Goal: Task Accomplishment & Management: Manage account settings

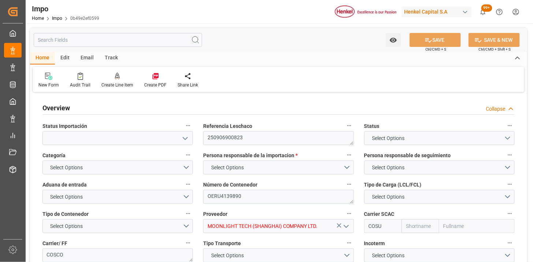
type input "Cosco"
type input "COSCO Shipping Co. Ltd."
type input "1"
type input "56"
type input "32"
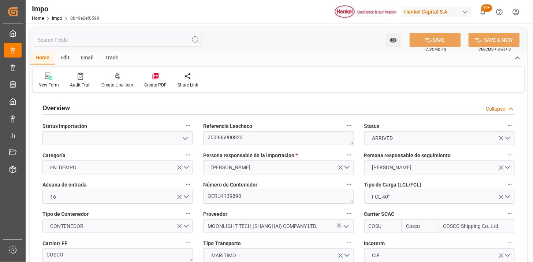
type input "03-09-2025"
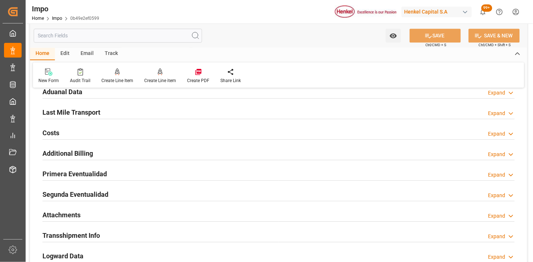
scroll to position [528, 0]
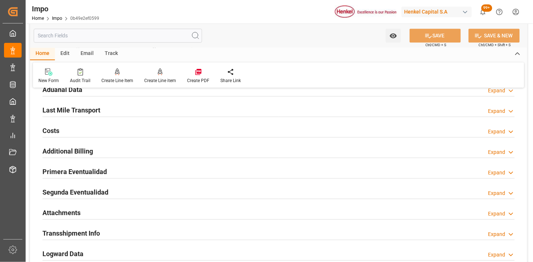
click at [95, 90] on div "Aduanal Data Expand" at bounding box center [278, 89] width 472 height 14
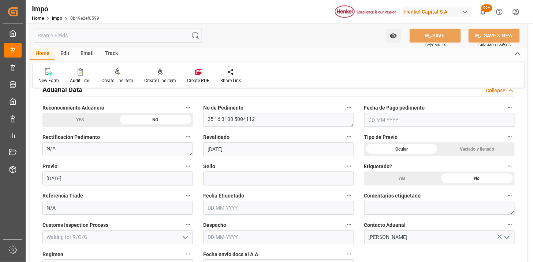
scroll to position [569, 0]
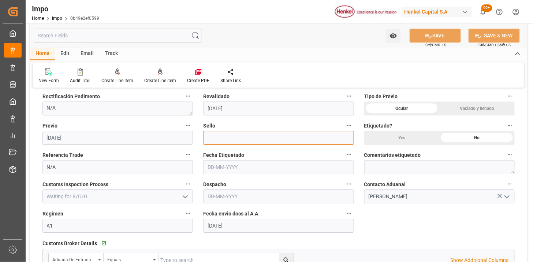
click at [218, 140] on input at bounding box center [278, 138] width 150 height 14
paste input "CEM23-3548272"
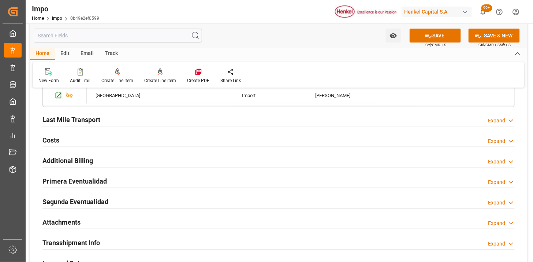
scroll to position [813, 0]
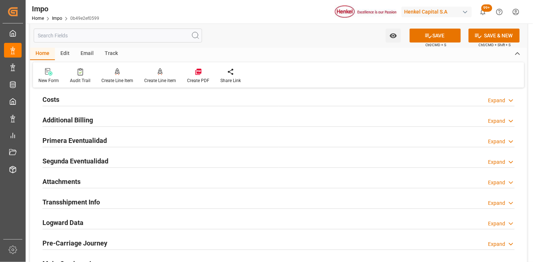
type input "CEM23-3548272"
click at [105, 138] on h2 "Primera Eventualidad" at bounding box center [74, 140] width 64 height 10
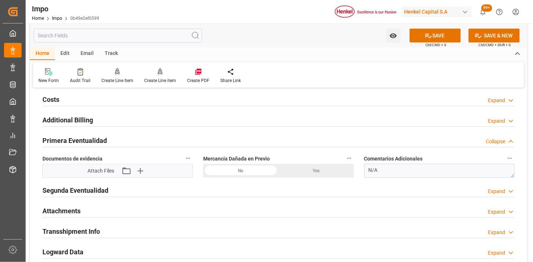
click at [245, 170] on div "No" at bounding box center [240, 171] width 75 height 14
click at [143, 173] on icon "button" at bounding box center [140, 171] width 12 height 12
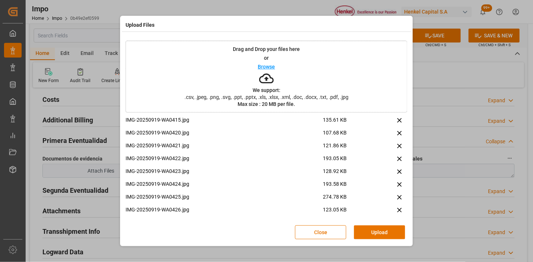
scroll to position [0, 0]
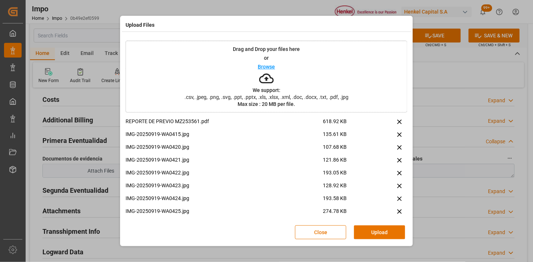
drag, startPoint x: 383, startPoint y: 229, endPoint x: 374, endPoint y: 227, distance: 10.0
click at [383, 229] on button "Upload" at bounding box center [379, 232] width 51 height 14
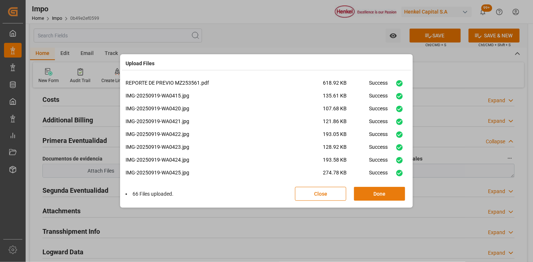
click at [385, 196] on button "Done" at bounding box center [379, 194] width 51 height 14
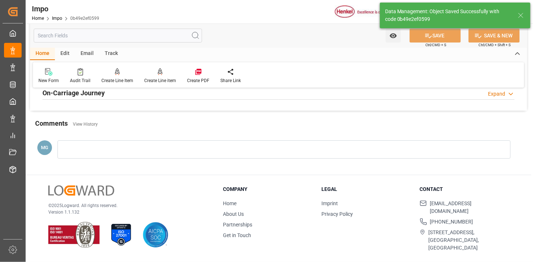
scroll to position [559, 0]
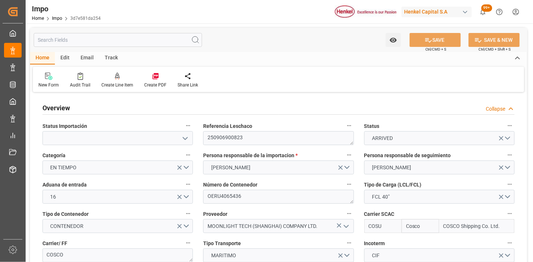
type input "Cosco"
type input "COSCO Shipping Co. Ltd."
type input "1"
type input "56"
type input "32"
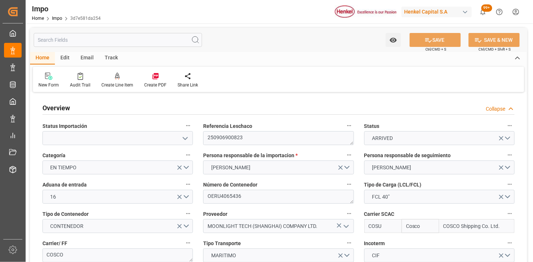
type input "03-09-2025"
type input "15-09-2025"
type input "[DATE]"
type input "09-09-2025"
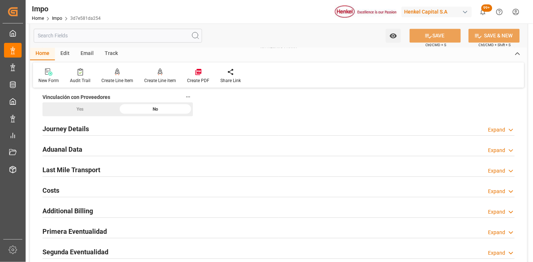
scroll to position [488, 0]
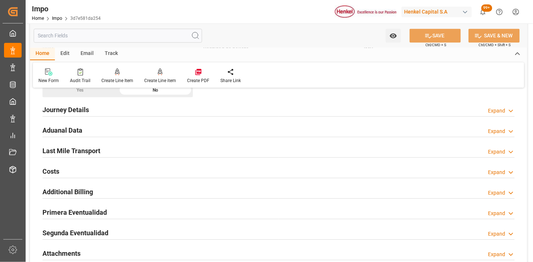
click at [126, 132] on div "Aduanal Data Expand" at bounding box center [278, 130] width 472 height 14
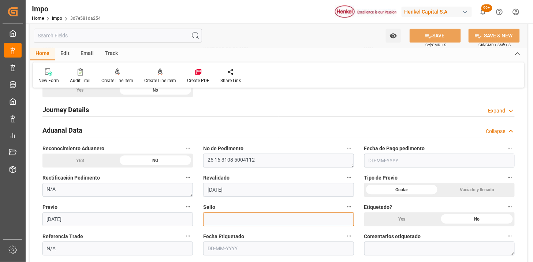
click at [221, 218] on input at bounding box center [278, 219] width 150 height 14
paste input "CEM23-3548237"
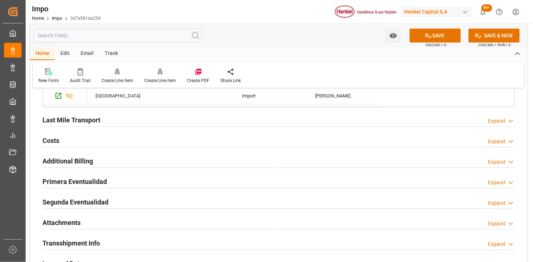
scroll to position [772, 0]
type input "CEM23-3548237"
click at [116, 183] on div "Primera Eventualidad Expand" at bounding box center [278, 180] width 472 height 14
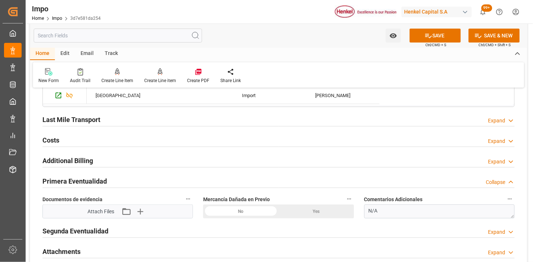
scroll to position [813, 0]
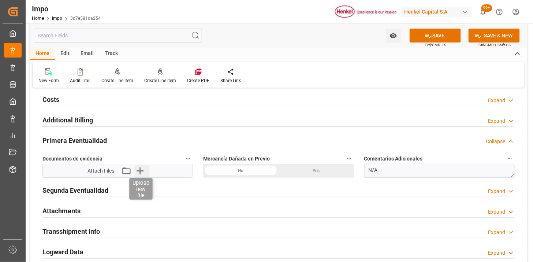
click at [143, 172] on icon "button" at bounding box center [140, 171] width 12 height 12
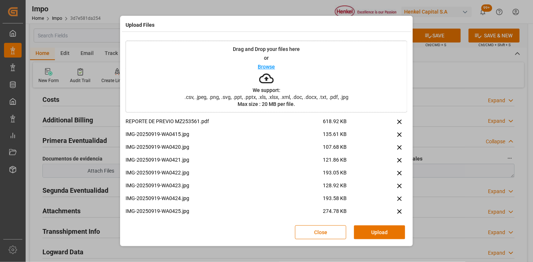
click at [375, 236] on button "Upload" at bounding box center [379, 232] width 51 height 14
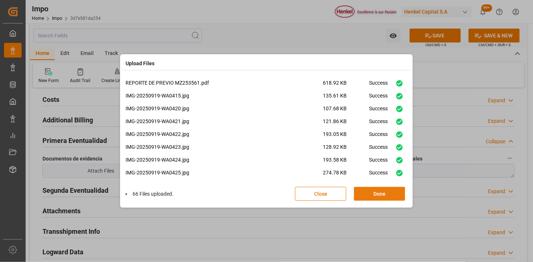
click at [383, 198] on button "Done" at bounding box center [379, 194] width 51 height 14
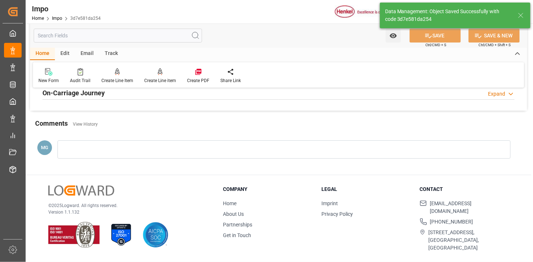
scroll to position [559, 0]
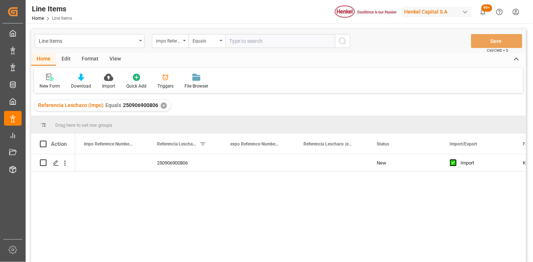
click at [277, 41] on input "text" at bounding box center [280, 41] width 110 height 14
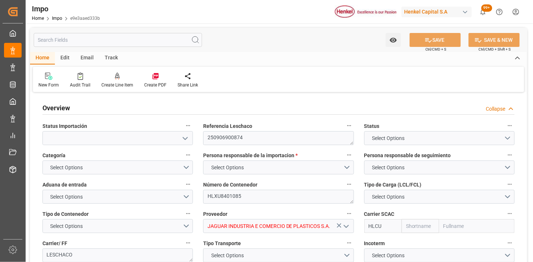
type input "Hapag [PERSON_NAME]"
type input "Hapag Lloyd Aktiengesellschaft"
type input "1"
type input "32.904"
type input "20"
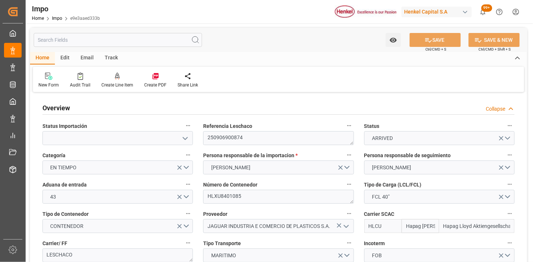
type input "[DATE]"
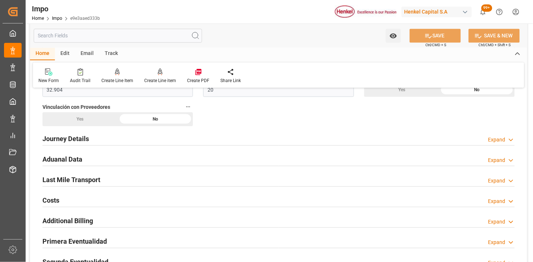
scroll to position [488, 0]
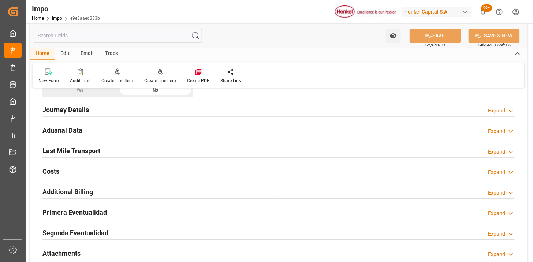
click at [137, 134] on div "Aduanal Data Expand" at bounding box center [278, 130] width 472 height 14
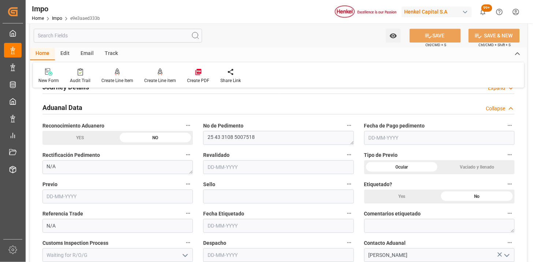
scroll to position [528, 0]
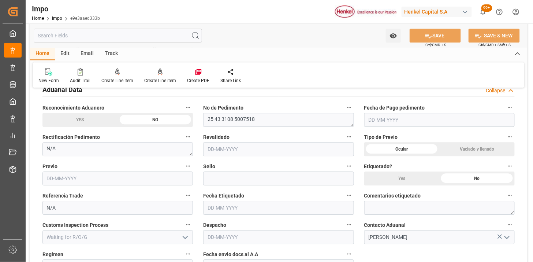
click at [211, 145] on input "text" at bounding box center [278, 149] width 150 height 14
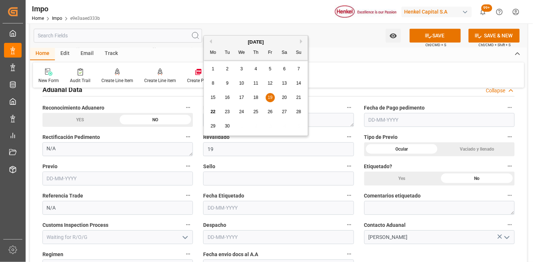
type input "[DATE]"
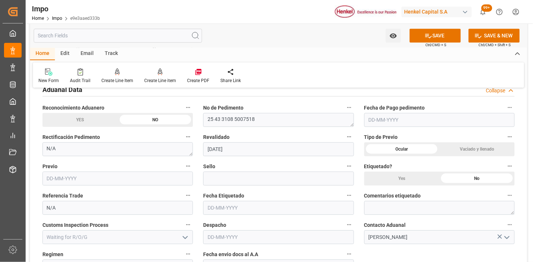
scroll to position [569, 0]
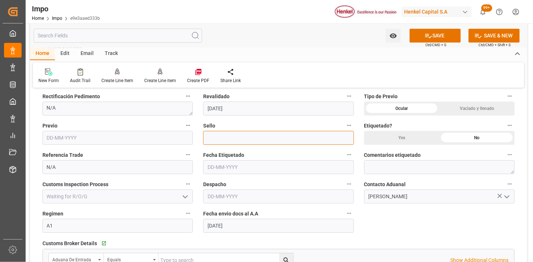
click at [229, 140] on input at bounding box center [278, 138] width 150 height 14
paste input "CEM23-3676510"
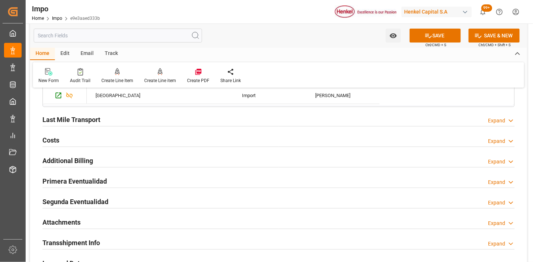
scroll to position [813, 0]
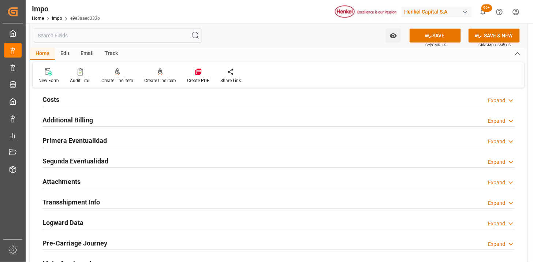
type input "CEM23-3676510"
click at [143, 140] on div "Primera Eventualidad Expand" at bounding box center [278, 140] width 472 height 14
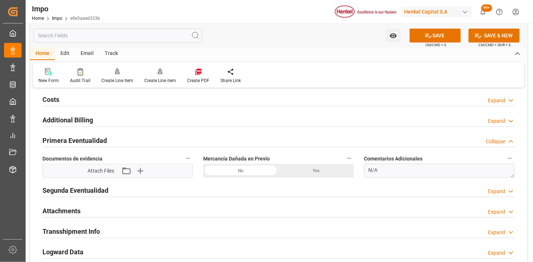
click at [256, 175] on div "No" at bounding box center [240, 171] width 75 height 14
click at [140, 171] on icon "button" at bounding box center [139, 170] width 7 height 7
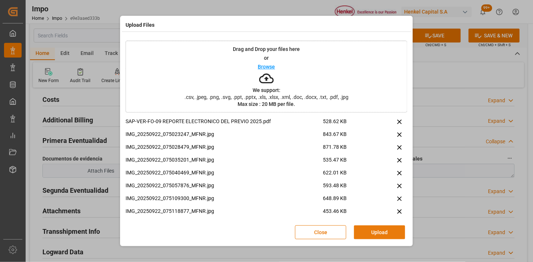
click at [377, 233] on button "Upload" at bounding box center [379, 232] width 51 height 14
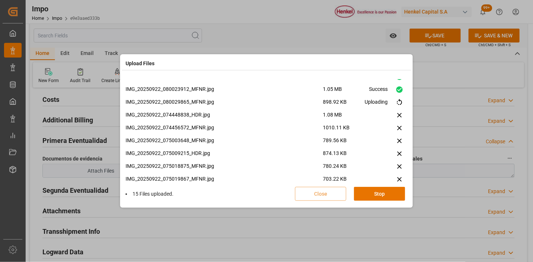
scroll to position [184, 0]
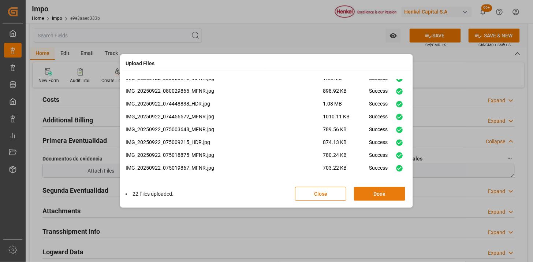
click at [372, 196] on button "Done" at bounding box center [379, 194] width 51 height 14
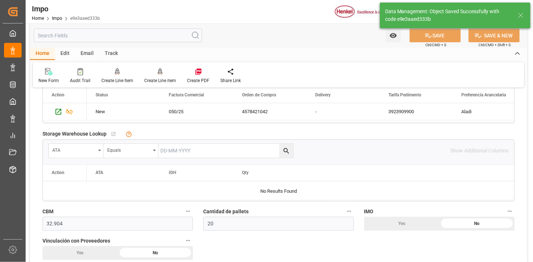
scroll to position [478, 0]
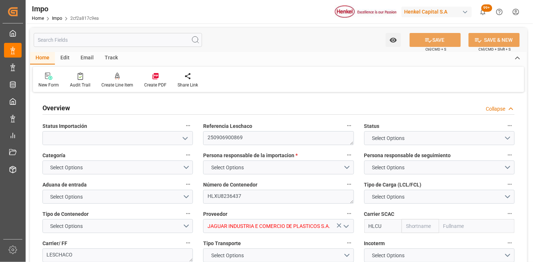
type input "Hapag [PERSON_NAME]"
type input "Hapag Lloyd Aktiengesellschaft"
type input "1"
type input "32.904"
type input "20"
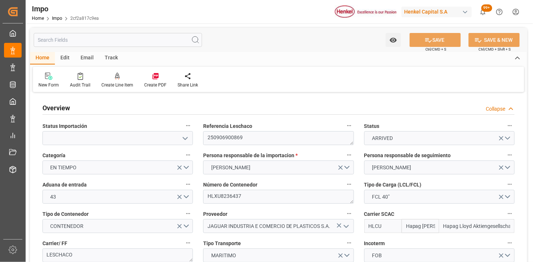
type input "10-09-2025"
type input "[DATE]"
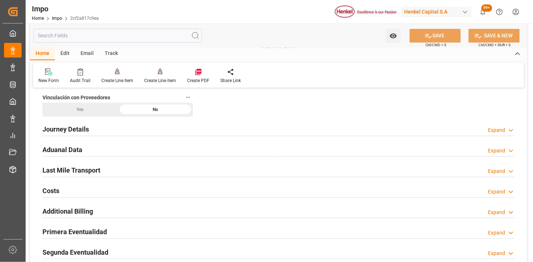
scroll to position [488, 0]
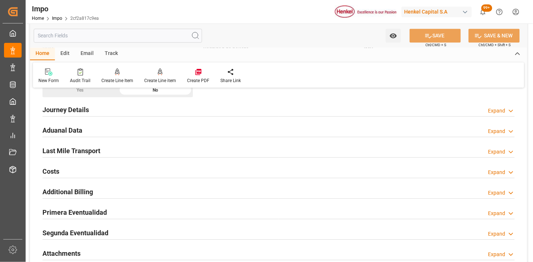
click at [180, 130] on div "Aduanal Data Expand" at bounding box center [278, 130] width 472 height 14
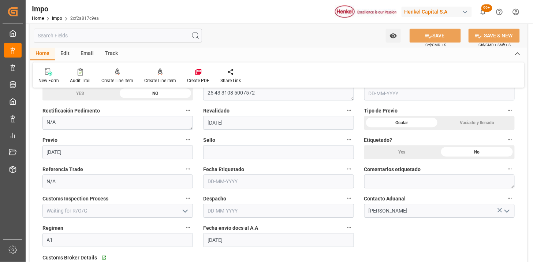
scroll to position [569, 0]
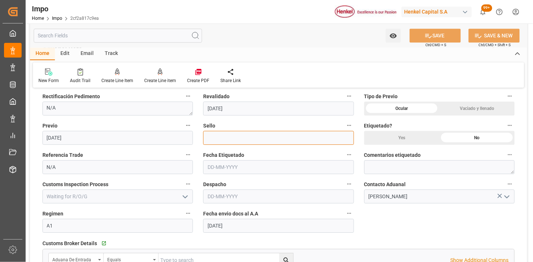
click at [225, 137] on input at bounding box center [278, 138] width 150 height 14
paste input "CEM23-3676511"
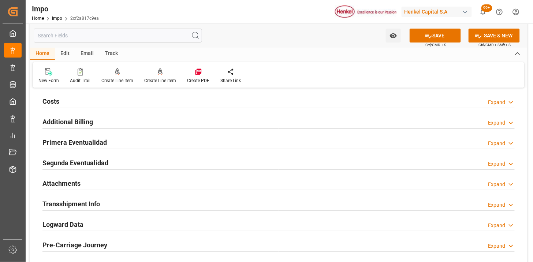
scroll to position [813, 0]
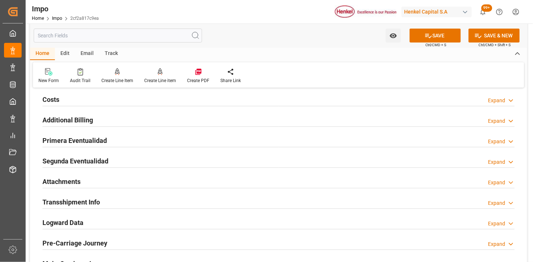
type input "CEM23-3676511"
click at [130, 145] on div "Primera Eventualidad Expand" at bounding box center [278, 140] width 472 height 14
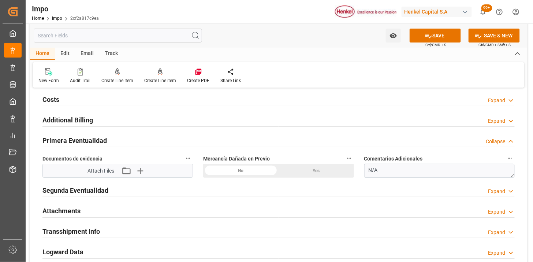
click at [243, 170] on div "No" at bounding box center [240, 171] width 75 height 14
click at [140, 175] on icon "button" at bounding box center [140, 171] width 12 height 12
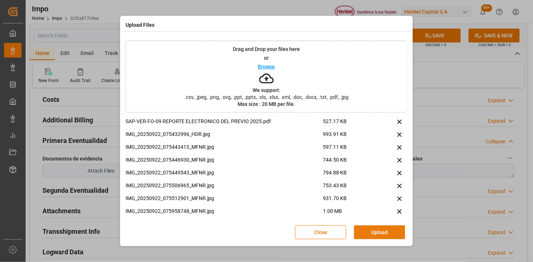
click at [371, 229] on button "Upload" at bounding box center [379, 232] width 51 height 14
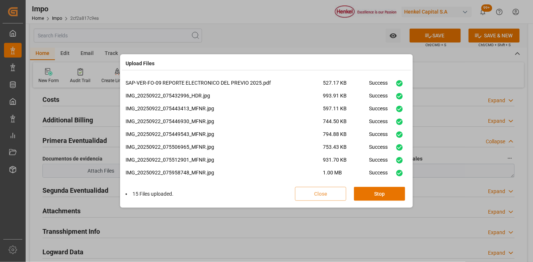
scroll to position [146, 0]
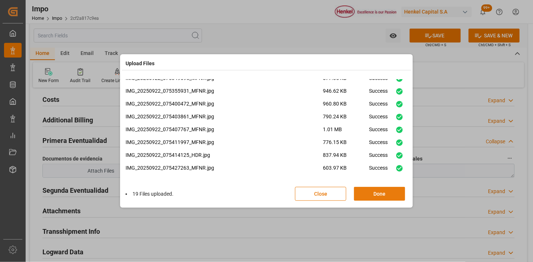
click at [381, 195] on button "Done" at bounding box center [379, 194] width 51 height 14
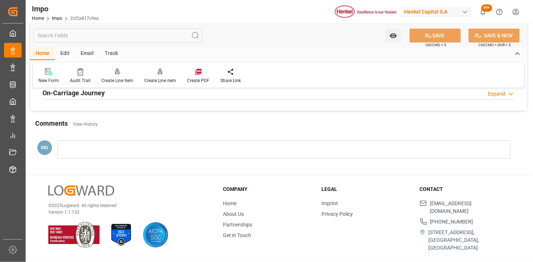
scroll to position [559, 0]
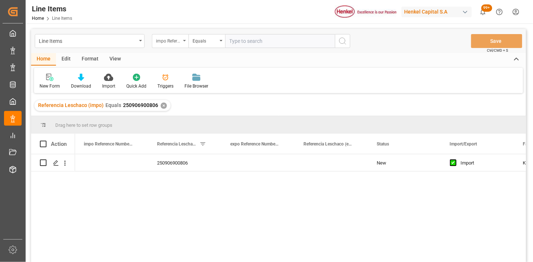
click at [181, 34] on div "impo Reference Number WF" at bounding box center [170, 41] width 37 height 14
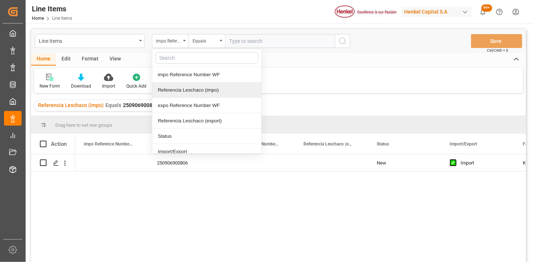
click at [196, 94] on div "Referencia Leschaco (impo)" at bounding box center [206, 89] width 109 height 15
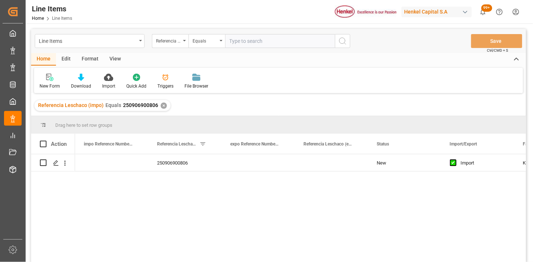
click at [272, 42] on input "text" at bounding box center [280, 41] width 110 height 14
paste input "250915080085"
paste input "5"
type input "250915080085"
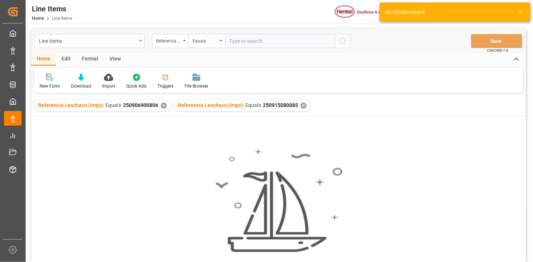
click at [163, 106] on div "✕" at bounding box center [164, 105] width 6 height 6
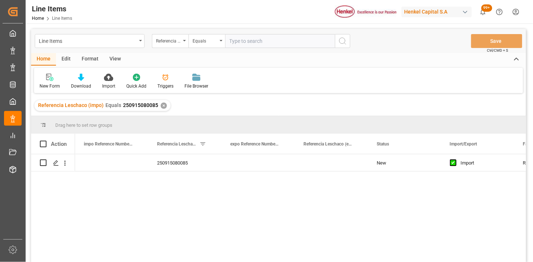
click at [119, 57] on div "View" at bounding box center [115, 59] width 22 height 12
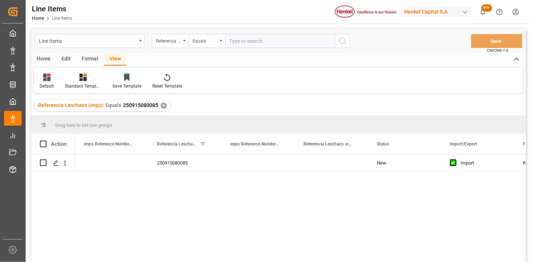
click at [44, 81] on div "Default" at bounding box center [46, 81] width 25 height 16
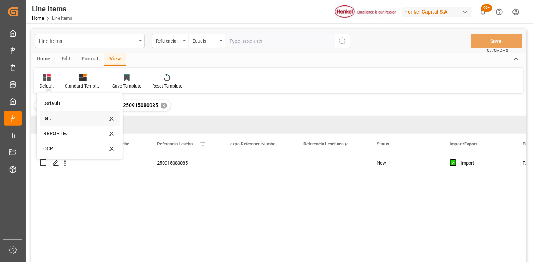
click at [59, 116] on div "IGI." at bounding box center [75, 119] width 64 height 8
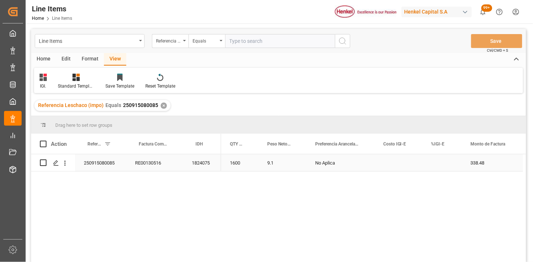
click at [440, 167] on div "Press SPACE to select this row." at bounding box center [442, 162] width 40 height 17
click at [440, 167] on input "Press SPACE to select this row." at bounding box center [442, 167] width 28 height 14
type input "0"
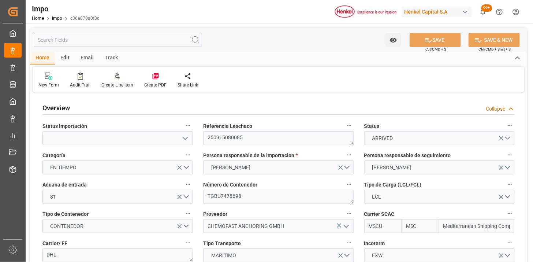
type input "MSC"
type input "Mediterranean Shipping Company"
type input "1"
type input "0.445"
type input "1"
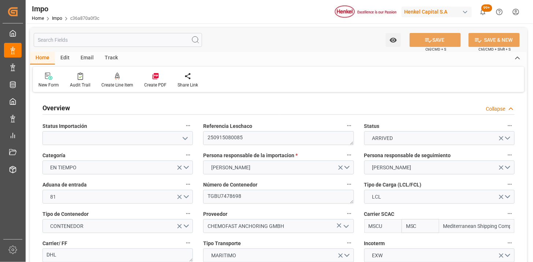
type input "[DATE]"
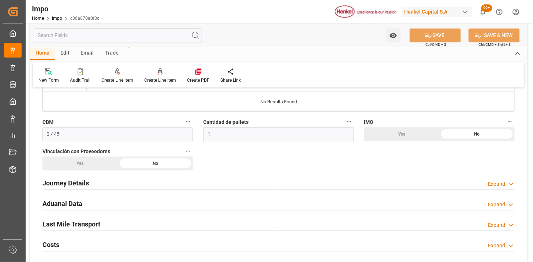
scroll to position [447, 0]
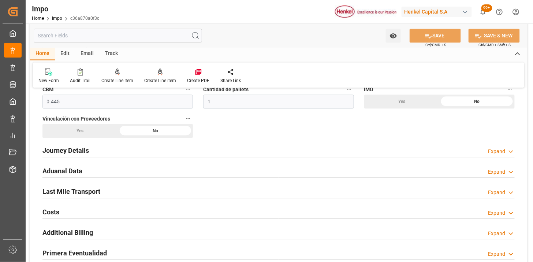
click at [162, 173] on div "Aduanal Data Expand" at bounding box center [278, 170] width 472 height 14
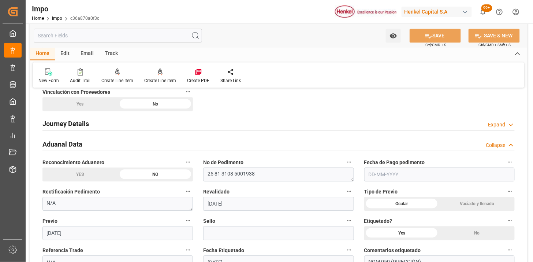
scroll to position [488, 0]
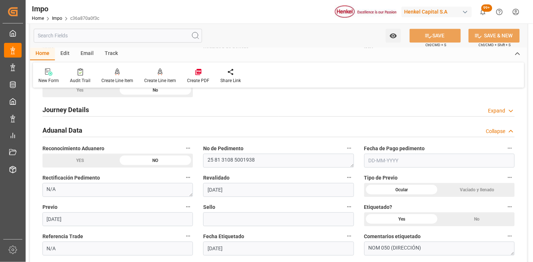
click at [292, 171] on div "Revalidado [DATE]" at bounding box center [278, 184] width 161 height 29
click at [294, 164] on textarea "25 81 3108 5001938" at bounding box center [278, 160] width 150 height 14
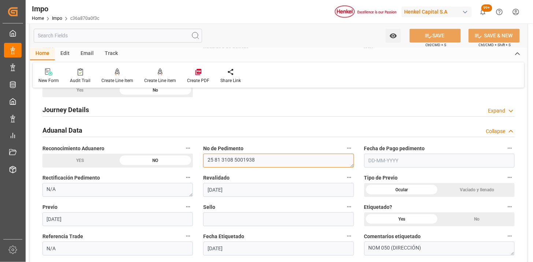
click at [294, 164] on textarea "25 81 3108 5001938" at bounding box center [278, 160] width 150 height 14
paste textarea "2034"
type textarea "25 81 3108 5002034"
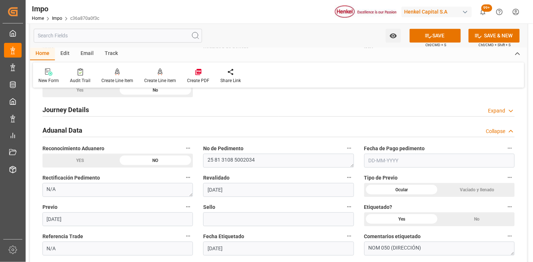
click at [387, 160] on input "text" at bounding box center [439, 160] width 150 height 14
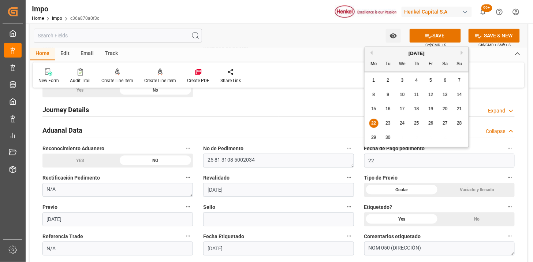
type input "[DATE]"
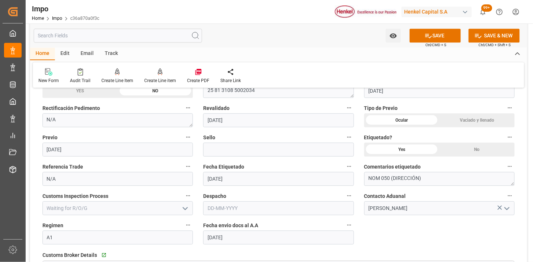
scroll to position [569, 0]
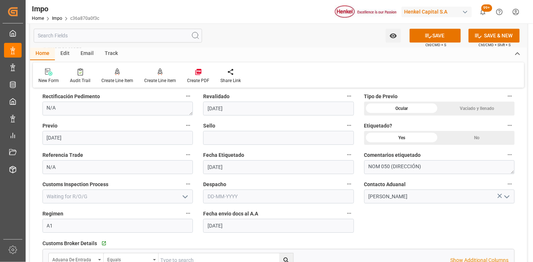
click at [233, 191] on input "text" at bounding box center [278, 196] width 150 height 14
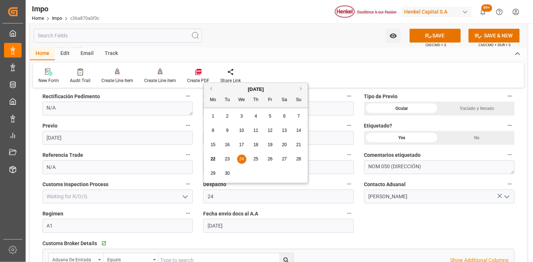
type input "[DATE]"
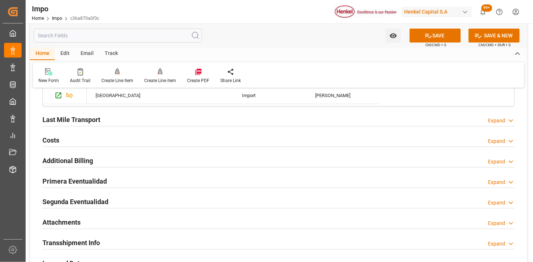
scroll to position [813, 0]
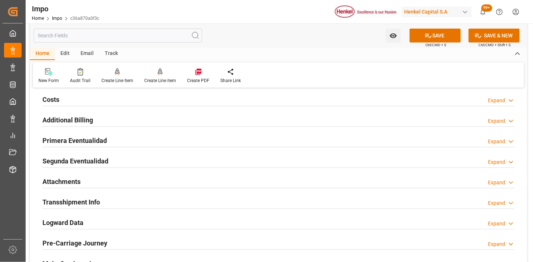
click at [163, 136] on div "Primera Eventualidad Expand" at bounding box center [278, 140] width 472 height 14
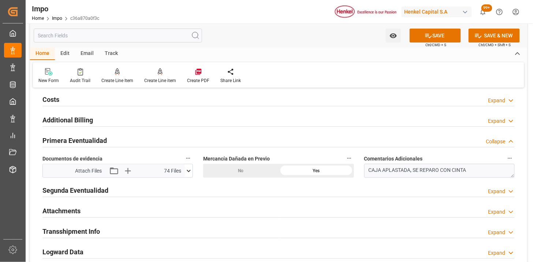
click at [164, 137] on div "Primera Eventualidad Collapse" at bounding box center [278, 140] width 472 height 14
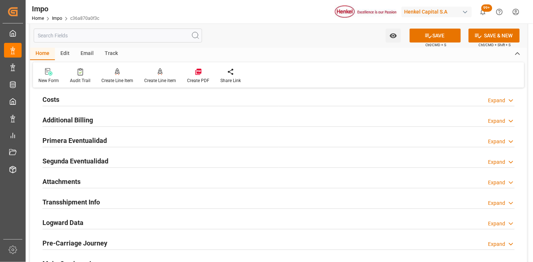
scroll to position [854, 0]
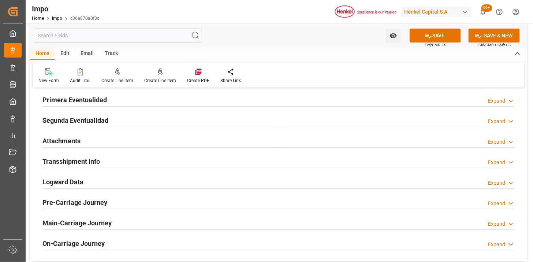
click at [164, 137] on div "Attachments Expand" at bounding box center [278, 140] width 472 height 14
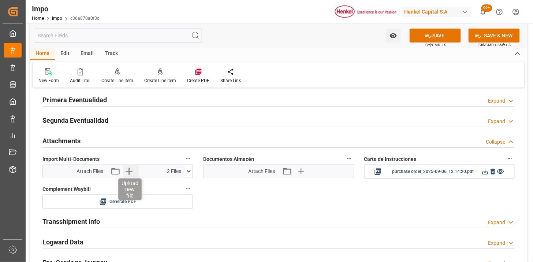
click at [130, 171] on icon "button" at bounding box center [128, 171] width 7 height 7
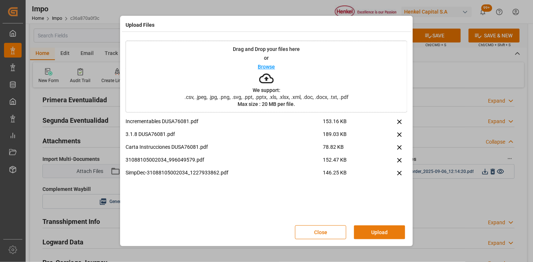
click at [372, 230] on button "Upload" at bounding box center [379, 232] width 51 height 14
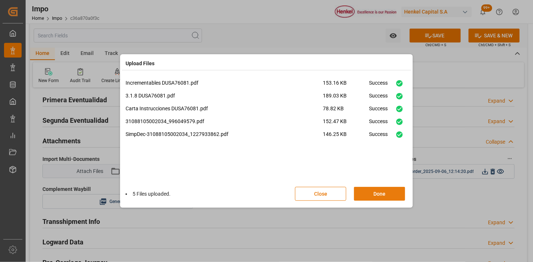
click at [377, 193] on button "Done" at bounding box center [379, 194] width 51 height 14
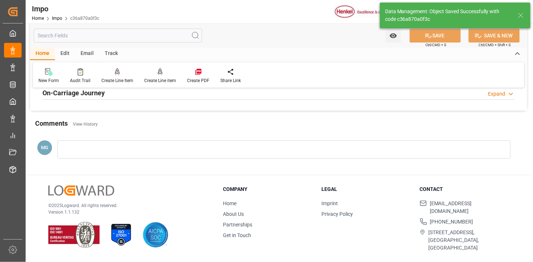
scroll to position [600, 0]
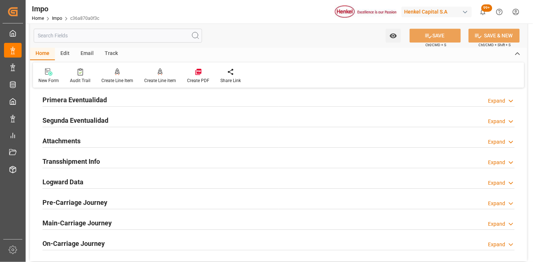
click at [147, 144] on div "Attachments Expand" at bounding box center [278, 140] width 472 height 14
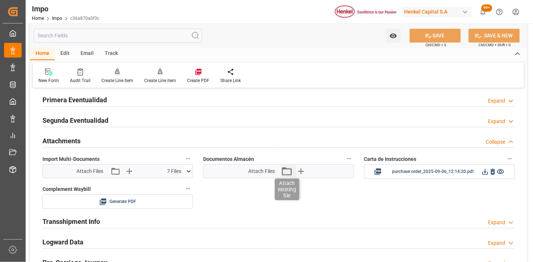
click at [290, 169] on icon "button" at bounding box center [287, 171] width 12 height 12
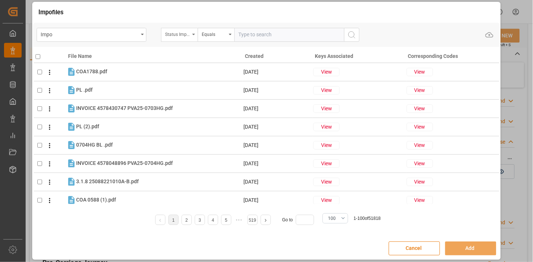
click at [191, 37] on div "Status Importación" at bounding box center [179, 35] width 37 height 14
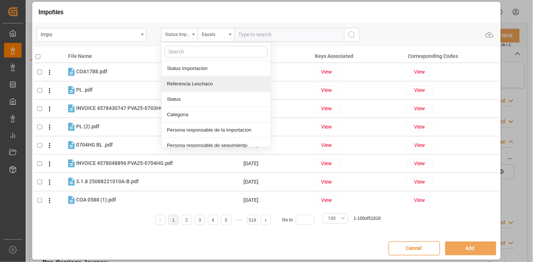
drag, startPoint x: 199, startPoint y: 83, endPoint x: 216, endPoint y: 72, distance: 20.7
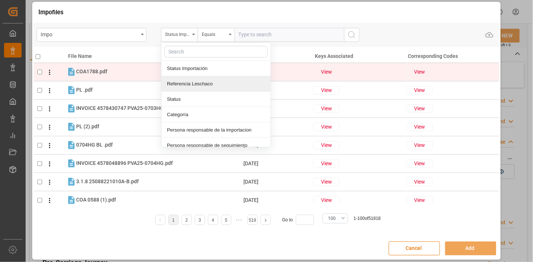
click at [199, 83] on div "Referencia Leschaco" at bounding box center [215, 83] width 109 height 15
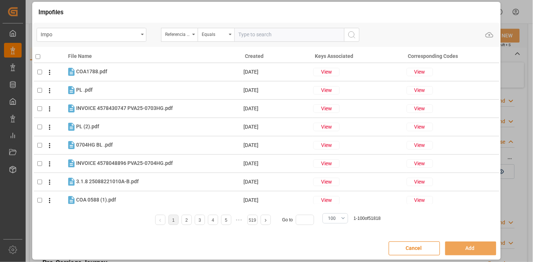
click at [274, 30] on input "text" at bounding box center [289, 35] width 110 height 14
paste input "250915080085"
type input "250915080085"
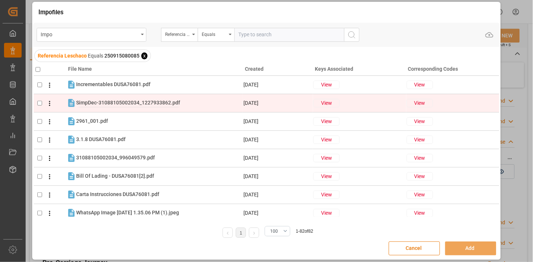
click at [158, 99] on div "SimpDec-31088105002034_1227933862.pdf SimpDec-31088105002034_1227933862.pdf" at bounding box center [128, 103] width 104 height 8
checkbox input "true"
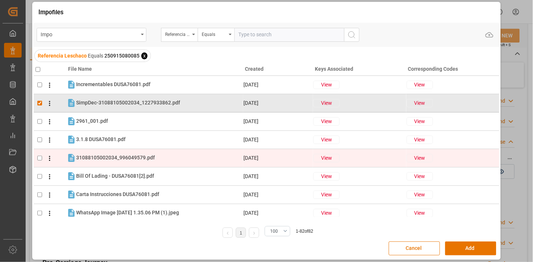
click at [158, 157] on div "31088105002034_996049579.pdf 31088105002034_996049579.pdf" at bounding box center [159, 158] width 166 height 10
checkbox input "true"
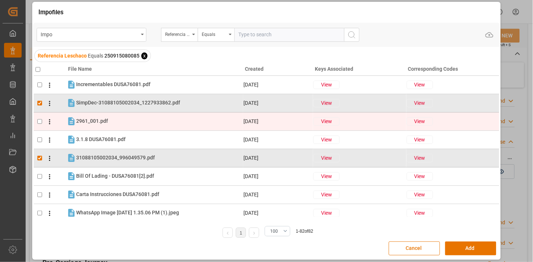
click at [50, 121] on icon at bounding box center [50, 122] width 8 height 8
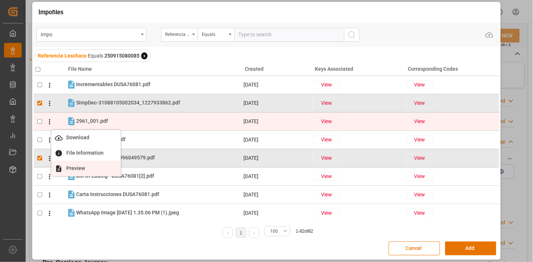
click at [74, 170] on span "Preview" at bounding box center [76, 168] width 26 height 6
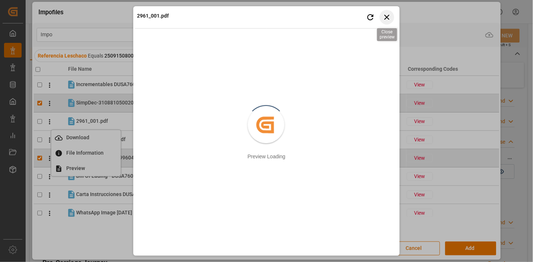
click at [387, 13] on icon "button" at bounding box center [386, 16] width 9 height 9
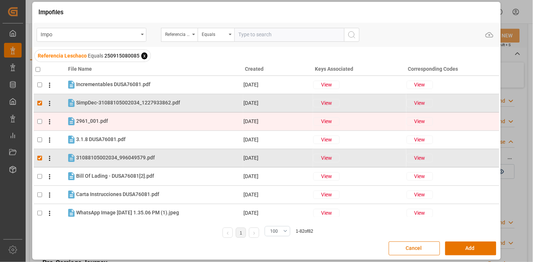
click at [41, 119] on input "checkbox" at bounding box center [39, 121] width 5 height 5
checkbox input "true"
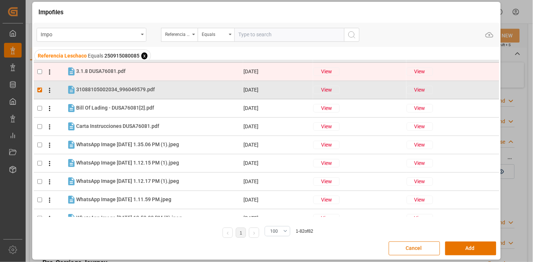
scroll to position [81, 0]
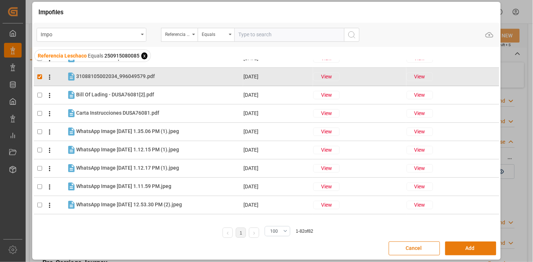
click at [452, 247] on button "Add" at bounding box center [470, 248] width 51 height 14
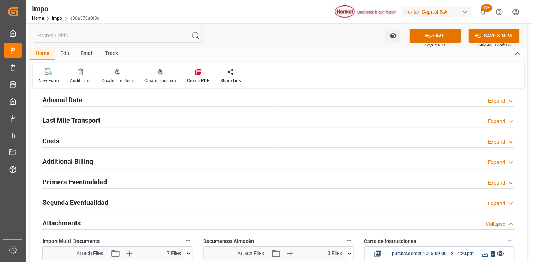
scroll to position [478, 0]
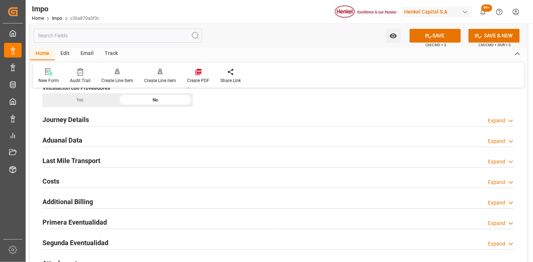
click at [105, 160] on div "Last Mile Transport Expand" at bounding box center [278, 160] width 472 height 14
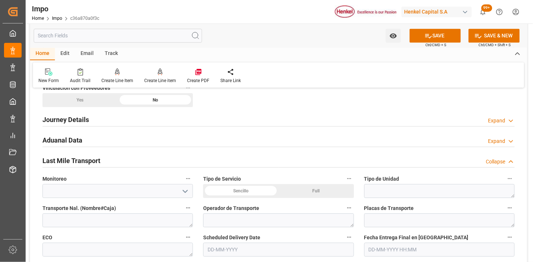
scroll to position [518, 0]
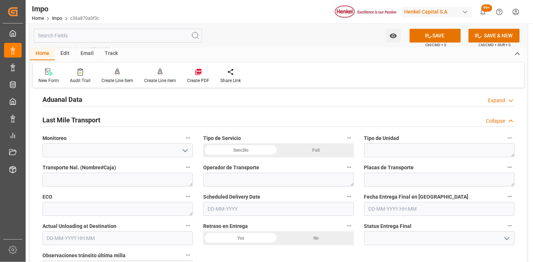
click at [242, 147] on div "Sencillo" at bounding box center [240, 150] width 75 height 14
click at [414, 145] on textarea at bounding box center [439, 150] width 150 height 14
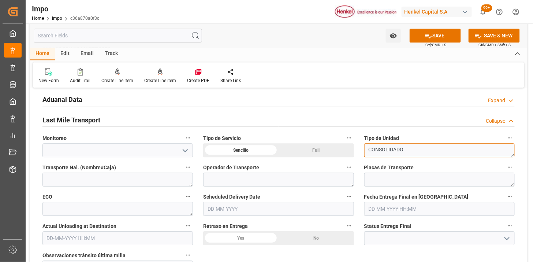
type textarea "CONSOLIDADO"
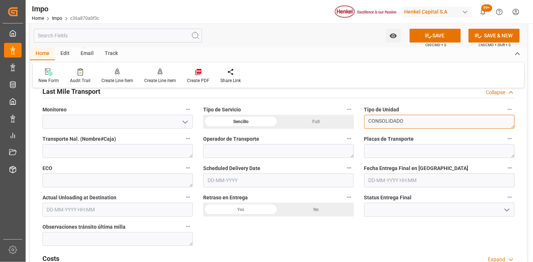
scroll to position [559, 0]
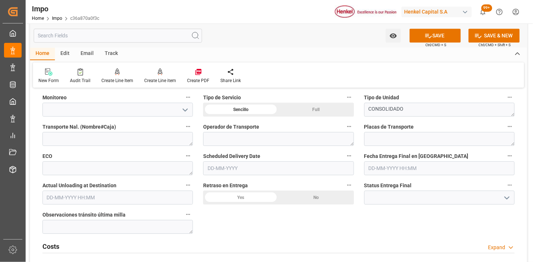
click at [247, 165] on input "text" at bounding box center [278, 168] width 150 height 14
click at [252, 169] on input "26-09-2025" at bounding box center [278, 168] width 150 height 14
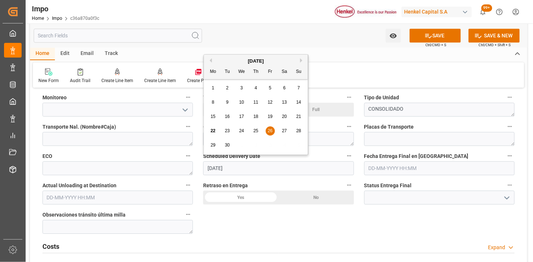
click at [252, 169] on input "26-09-2025" at bounding box center [278, 168] width 150 height 14
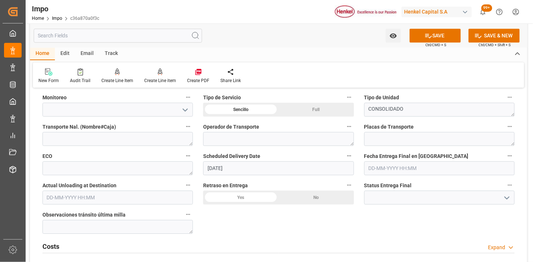
click at [252, 169] on input "01-10-2025" at bounding box center [278, 168] width 150 height 14
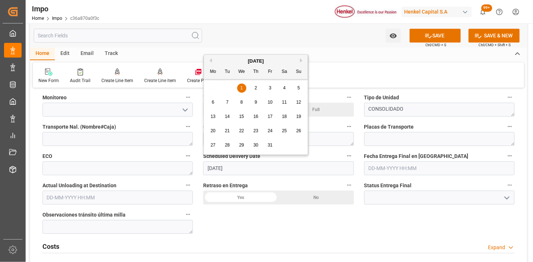
click at [252, 169] on input "01-10-2025" at bounding box center [278, 168] width 150 height 14
type input "[DATE]"
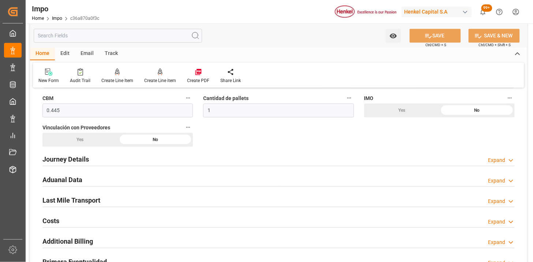
scroll to position [478, 0]
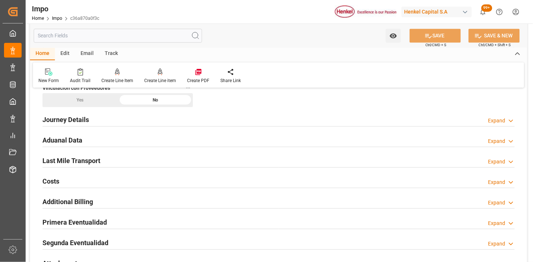
drag, startPoint x: 117, startPoint y: 139, endPoint x: 183, endPoint y: 153, distance: 66.9
click at [118, 139] on div "Aduanal Data Expand" at bounding box center [278, 139] width 472 height 14
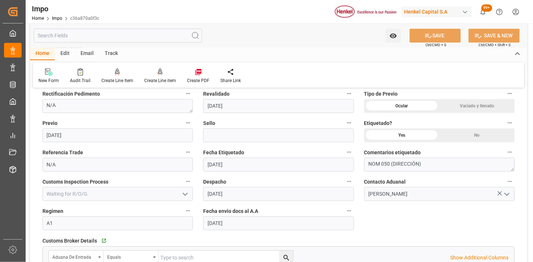
scroll to position [559, 0]
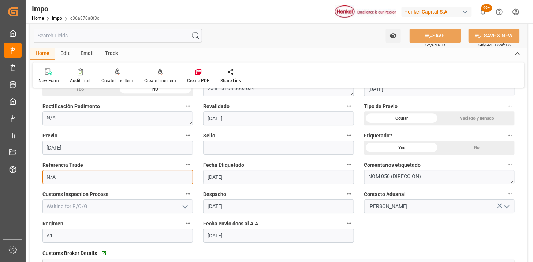
click at [138, 180] on input "N/A" at bounding box center [117, 177] width 150 height 14
click at [138, 179] on input "N/A" at bounding box center [117, 177] width 150 height 14
paste input "250915010043"
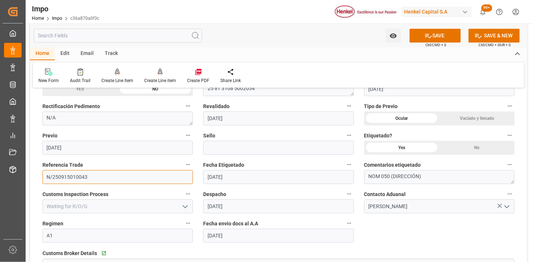
click at [138, 179] on input "N/250915010043" at bounding box center [117, 177] width 150 height 14
paste input
type input "250915010043"
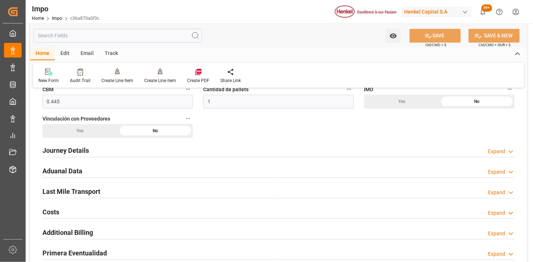
scroll to position [437, 0]
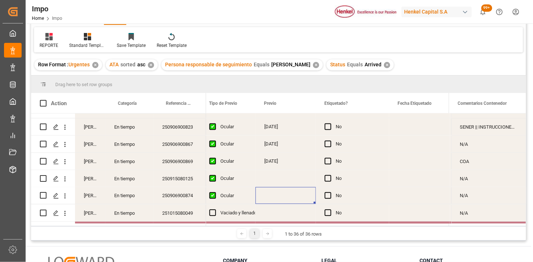
click at [291, 195] on div "Press SPACE to select this row." at bounding box center [285, 195] width 60 height 17
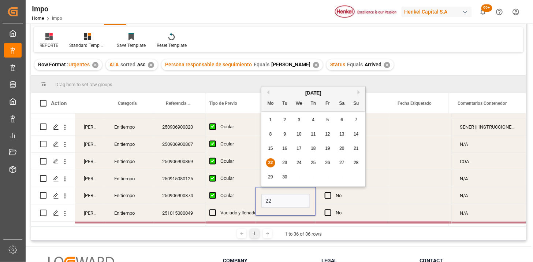
type input "[DATE]"
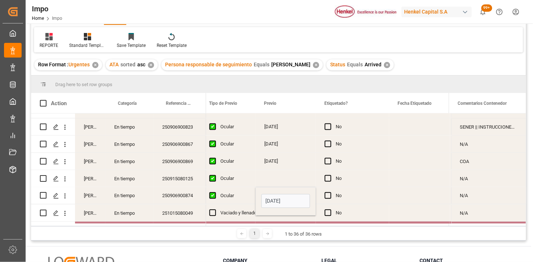
click at [235, 197] on div "Ocular" at bounding box center [233, 195] width 26 height 17
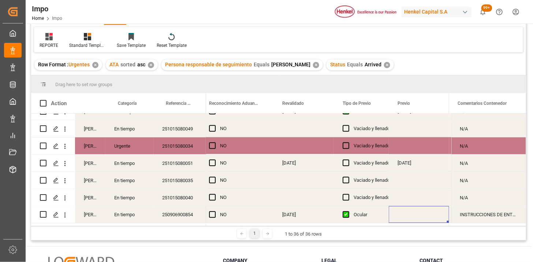
click at [482, 211] on div "INSTRUCCIONES DE ENTREGA" at bounding box center [488, 214] width 75 height 17
click at [482, 211] on input "INSTRUCCIONES DE ENTREGA" at bounding box center [488, 210] width 63 height 14
type input "CARTA TECNICA | INSTRUCCIONES DE ENTREGA"
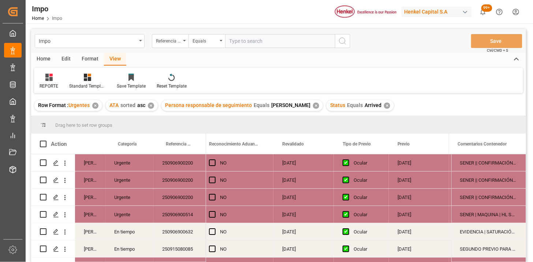
click at [384, 105] on div "✕" at bounding box center [387, 105] width 6 height 6
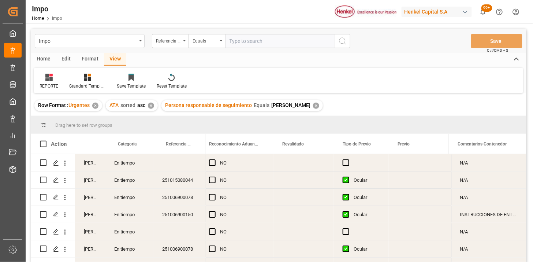
click at [123, 164] on div "En tiempo" at bounding box center [129, 162] width 48 height 17
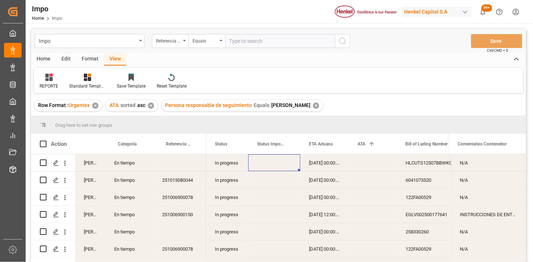
click at [235, 166] on div "In progress" at bounding box center [227, 162] width 42 height 17
click at [235, 145] on span at bounding box center [236, 143] width 7 height 7
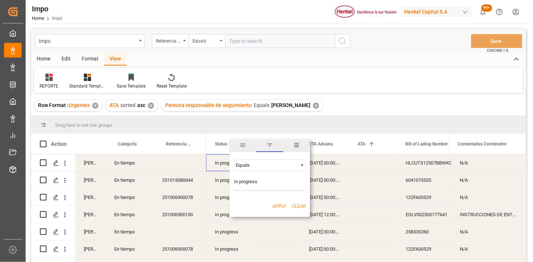
type input "In progress"
click at [281, 207] on button "Apply" at bounding box center [279, 205] width 14 height 7
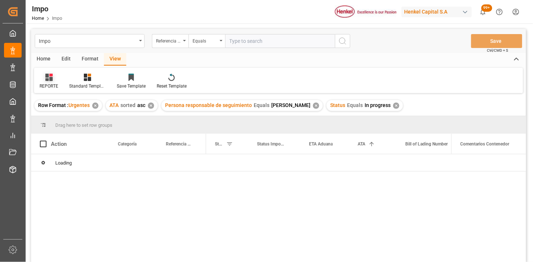
click at [48, 79] on icon at bounding box center [48, 77] width 7 height 7
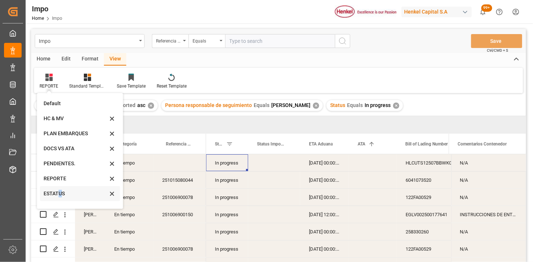
click at [60, 196] on div "ESTATUS" at bounding box center [76, 194] width 64 height 8
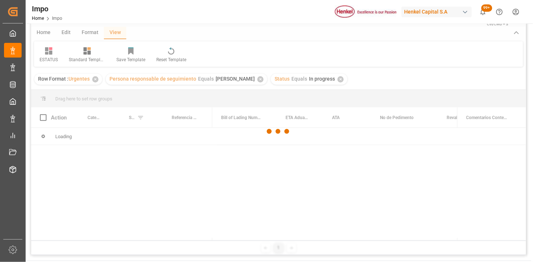
scroll to position [41, 0]
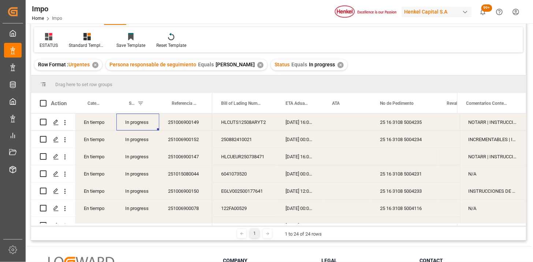
click at [182, 127] on div "251006900149" at bounding box center [185, 121] width 53 height 17
click at [293, 104] on span "ETA Aduana" at bounding box center [296, 103] width 22 height 5
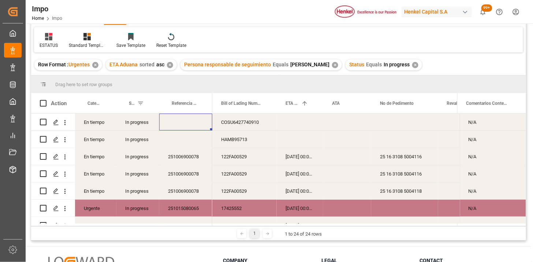
click at [183, 122] on div "Press SPACE to select this row." at bounding box center [185, 121] width 53 height 17
click at [224, 122] on div "COSU6427740910" at bounding box center [244, 121] width 64 height 17
click at [296, 123] on div "Press SPACE to select this row." at bounding box center [300, 121] width 46 height 17
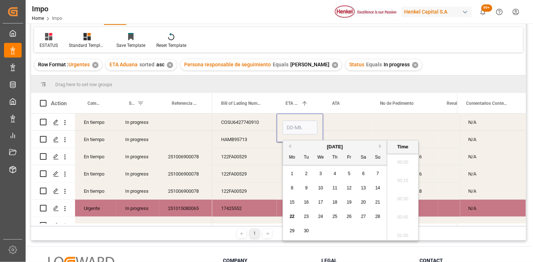
scroll to position [899, 0]
click at [296, 123] on input "Press SPACE to select this row." at bounding box center [299, 127] width 35 height 14
type input "[DATE] 00:00"
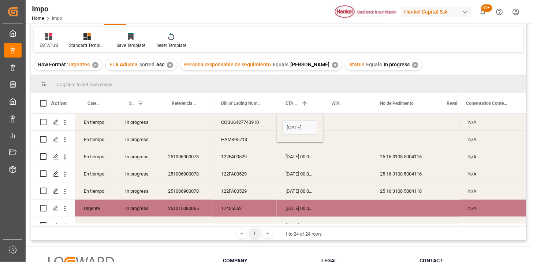
click at [243, 143] on div "HAMB95713" at bounding box center [244, 139] width 64 height 17
click at [319, 135] on div "Press SPACE to select this row." at bounding box center [300, 139] width 46 height 17
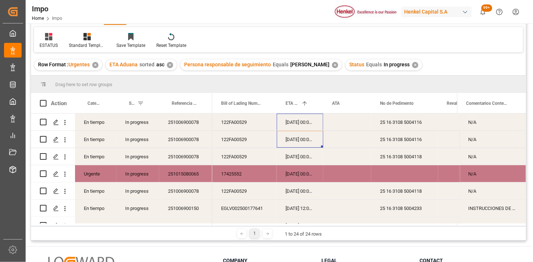
click at [299, 123] on div "[DATE] 00:00:00" at bounding box center [300, 121] width 46 height 17
click at [198, 104] on span at bounding box center [200, 103] width 7 height 7
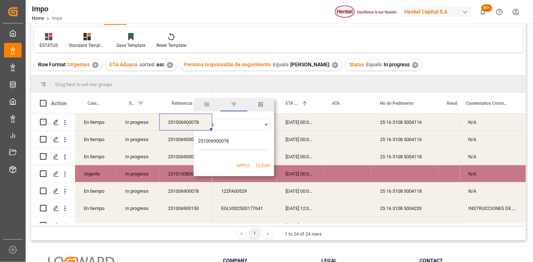
type input "251006900078"
click at [237, 162] on button "Apply" at bounding box center [243, 165] width 14 height 7
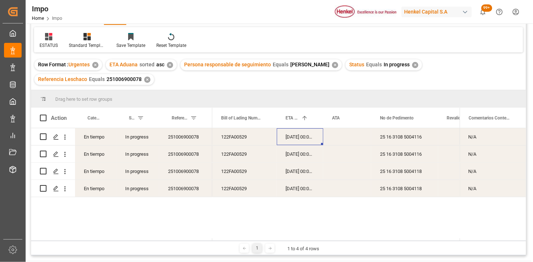
click at [297, 138] on div "[DATE] 00:00:00" at bounding box center [300, 136] width 46 height 17
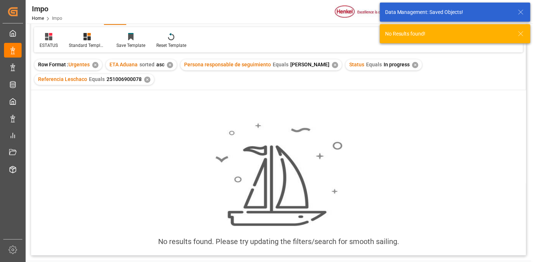
click at [146, 79] on div "✕" at bounding box center [147, 79] width 6 height 6
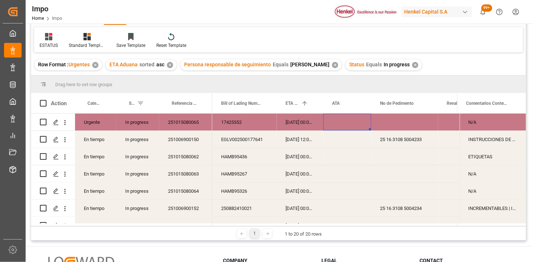
click at [191, 119] on div "251015080065" at bounding box center [185, 121] width 53 height 17
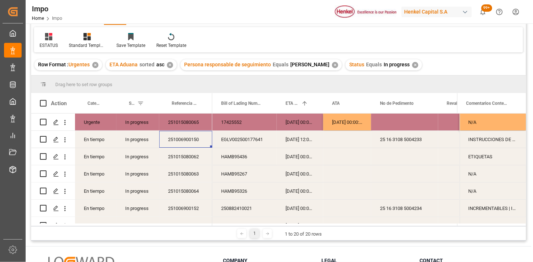
click at [298, 142] on div "22-09-2025 12:00:00" at bounding box center [300, 139] width 46 height 17
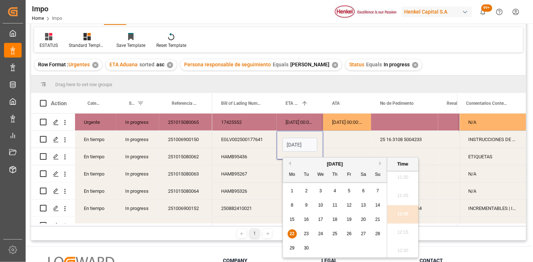
scroll to position [0, 25]
click at [298, 142] on input "22-09-2025 12:00" at bounding box center [299, 145] width 35 height 14
type input "29-09-2025 00:00"
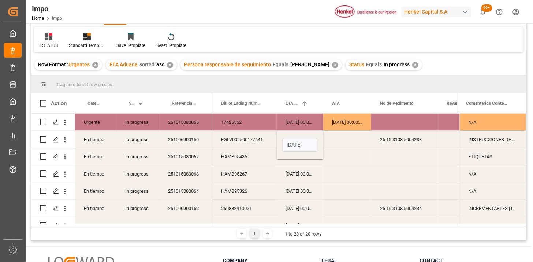
click at [258, 144] on div "EGLV002500177641" at bounding box center [244, 139] width 64 height 17
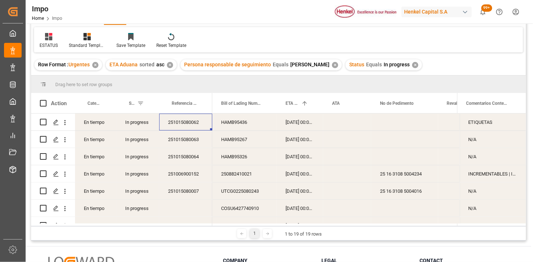
click at [301, 127] on div "24-09-2025 00:00:00" at bounding box center [300, 121] width 46 height 17
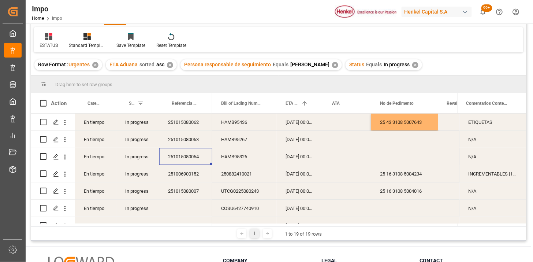
click at [386, 154] on div "Press SPACE to select this row." at bounding box center [404, 156] width 67 height 17
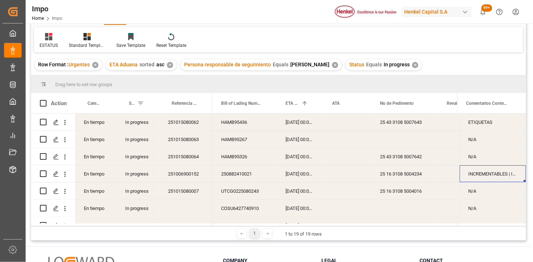
click at [485, 173] on div "INCREMENTABLES | INSTRUCCIONES DE ENTREGA" at bounding box center [493, 173] width 66 height 17
click at [485, 173] on input "INCREMENTABLES | INSTRUCCIONES DE ENTREGA" at bounding box center [492, 178] width 55 height 14
type input "INSTRUCCIONES DE ENTREGA"
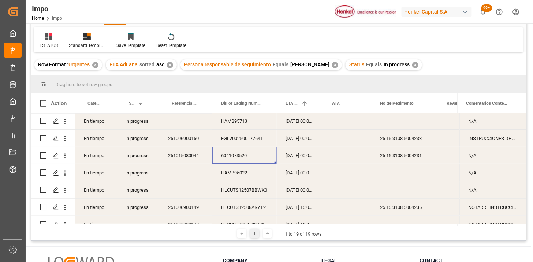
scroll to position [145, 0]
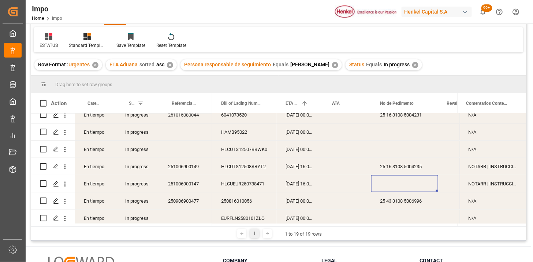
click at [394, 181] on div "Press SPACE to select this row." at bounding box center [404, 183] width 67 height 17
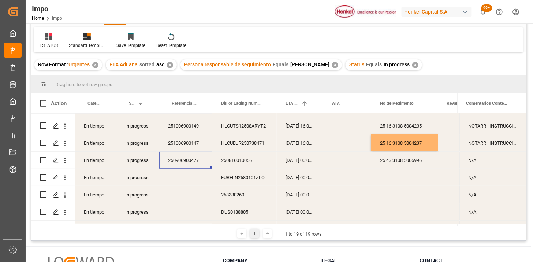
scroll to position [219, 0]
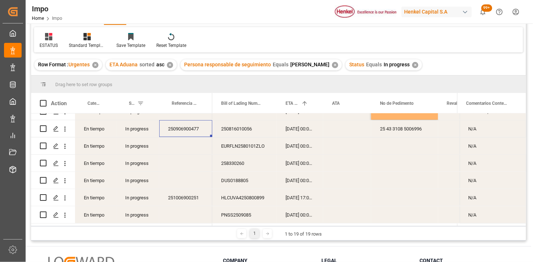
click at [198, 192] on div "251006900251" at bounding box center [185, 197] width 53 height 17
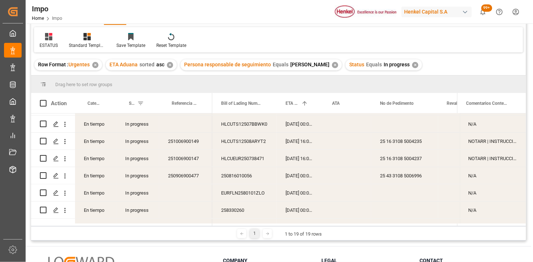
scroll to position [0, 0]
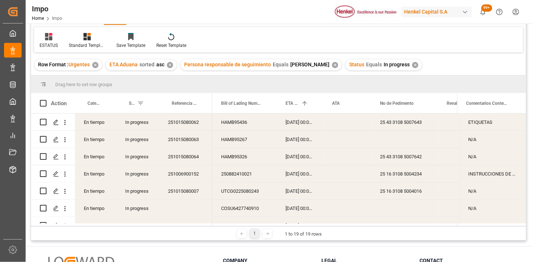
click at [412, 62] on div "✕" at bounding box center [415, 65] width 6 height 6
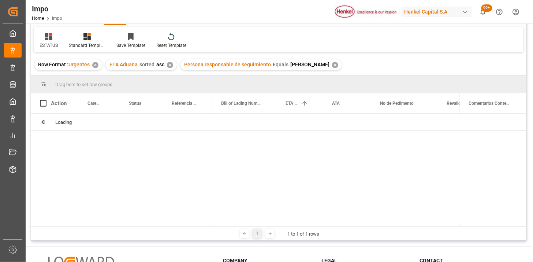
click at [171, 63] on div "✕" at bounding box center [170, 65] width 6 height 6
click at [260, 65] on div "✕" at bounding box center [260, 65] width 6 height 6
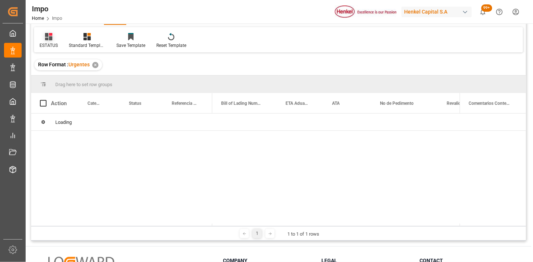
click at [50, 35] on icon at bounding box center [48, 36] width 7 height 7
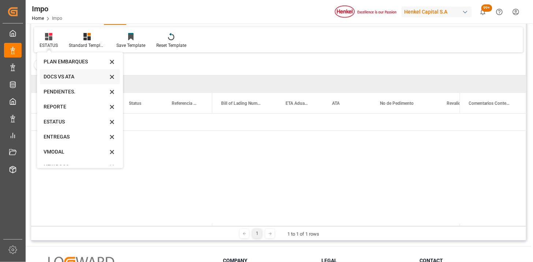
scroll to position [40, 0]
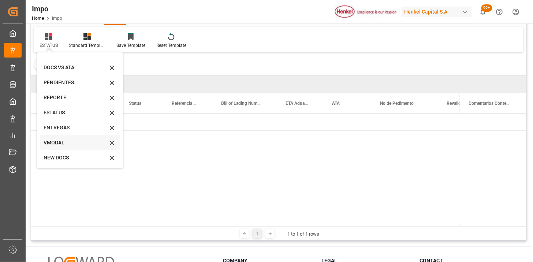
click at [60, 139] on div "VMODAL" at bounding box center [76, 143] width 64 height 8
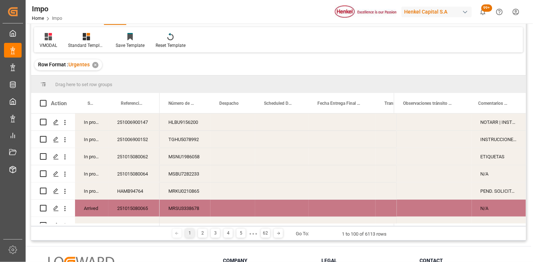
click at [145, 119] on div "251006900147" at bounding box center [133, 121] width 51 height 17
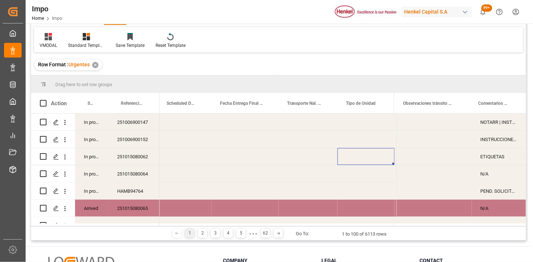
scroll to position [0, 151]
click at [271, 105] on span at bounding box center [270, 103] width 7 height 7
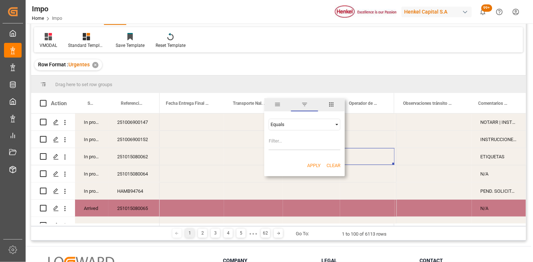
click at [299, 128] on div "Equals" at bounding box center [305, 125] width 72 height 12
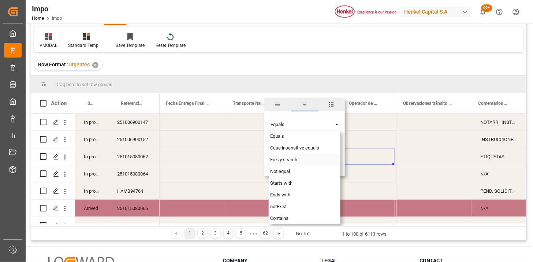
click at [284, 159] on span "Fuzzy search" at bounding box center [283, 159] width 27 height 5
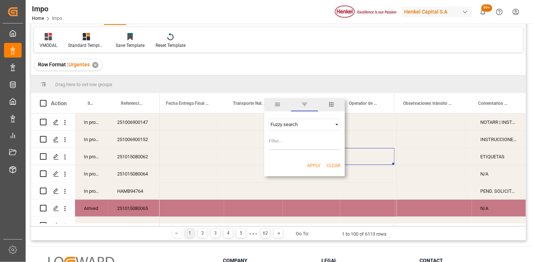
click at [284, 143] on input "Filter Value" at bounding box center [305, 142] width 72 height 15
type input "VMODAL"
click at [315, 165] on button "Apply" at bounding box center [314, 165] width 14 height 7
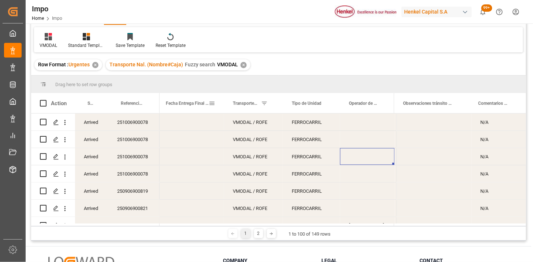
click at [211, 102] on span at bounding box center [212, 103] width 7 height 7
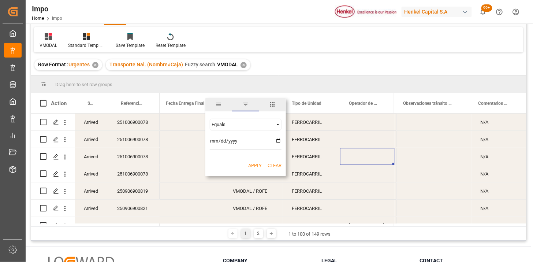
click at [224, 123] on div "Equals" at bounding box center [241, 123] width 61 height 5
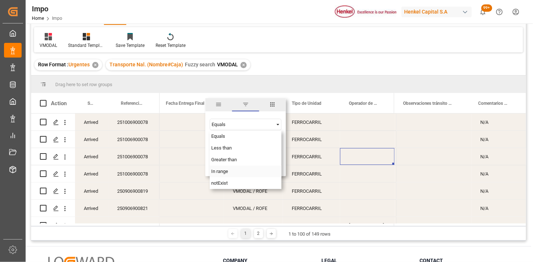
click at [231, 169] on div "In range" at bounding box center [246, 171] width 72 height 12
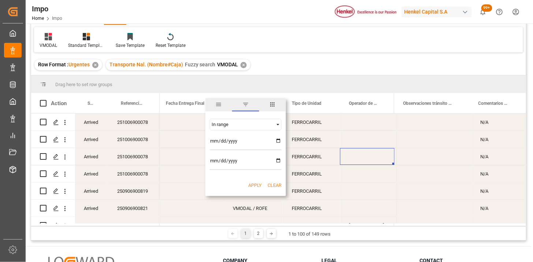
click at [212, 142] on input "date" at bounding box center [246, 142] width 72 height 15
type input "2025-09-12"
click at [211, 159] on input "date" at bounding box center [246, 162] width 72 height 15
type input "2025-09-22"
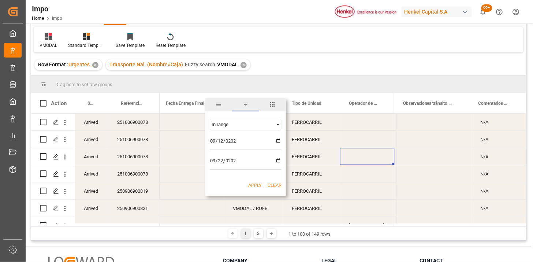
click at [248, 185] on button "Apply" at bounding box center [255, 184] width 14 height 7
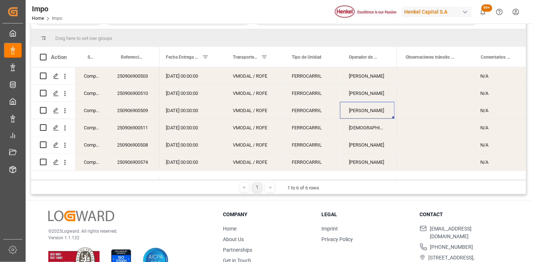
scroll to position [67, 0]
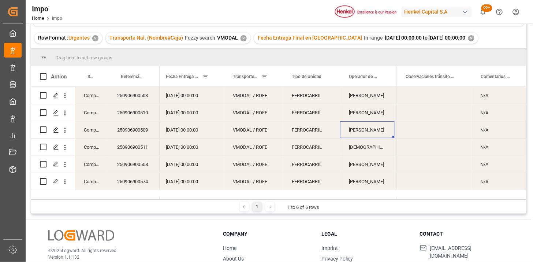
click at [132, 100] on div "250906900503" at bounding box center [133, 95] width 51 height 17
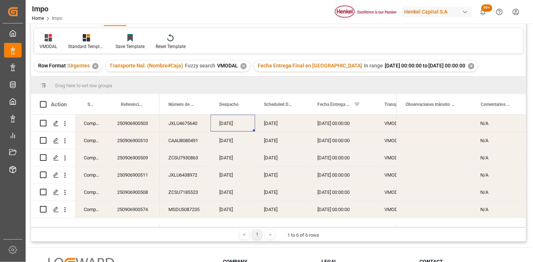
scroll to position [27, 0]
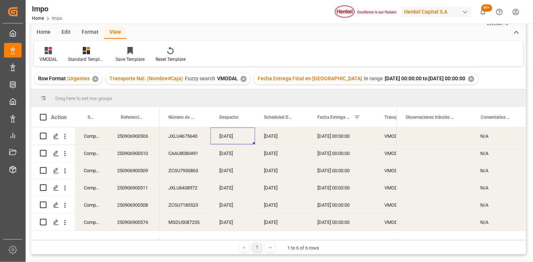
click at [468, 78] on div "✕" at bounding box center [471, 79] width 6 height 6
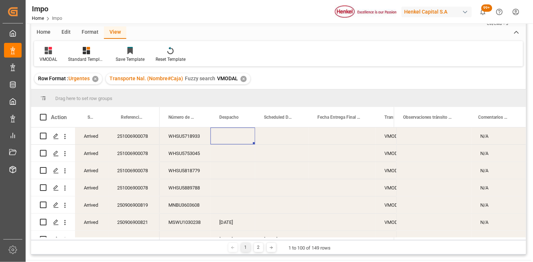
click at [143, 141] on div "251006900078" at bounding box center [133, 135] width 51 height 17
click at [296, 118] on span at bounding box center [296, 117] width 7 height 7
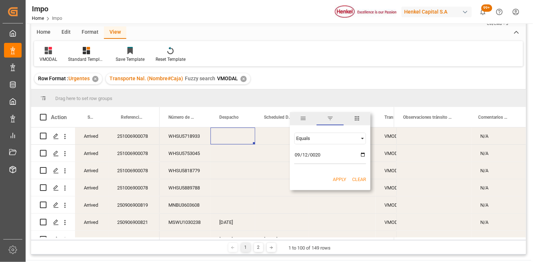
click at [315, 137] on div "Equals" at bounding box center [326, 137] width 61 height 5
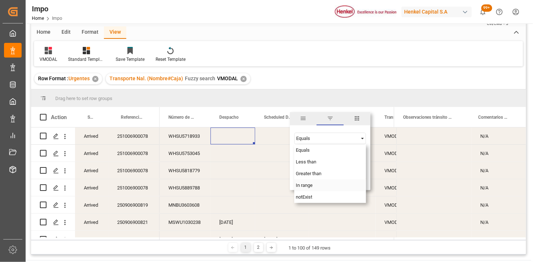
click at [313, 184] on div "In range" at bounding box center [330, 185] width 72 height 12
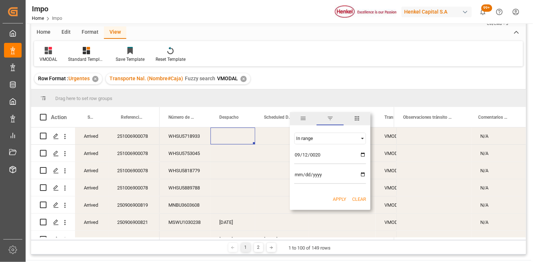
click at [323, 155] on input "0020-09-12" at bounding box center [330, 156] width 72 height 15
click at [316, 155] on input "0020-09-12" at bounding box center [330, 156] width 72 height 15
type input "2025-09-12"
click at [298, 175] on input "date" at bounding box center [330, 176] width 72 height 15
type input "2025-09-19"
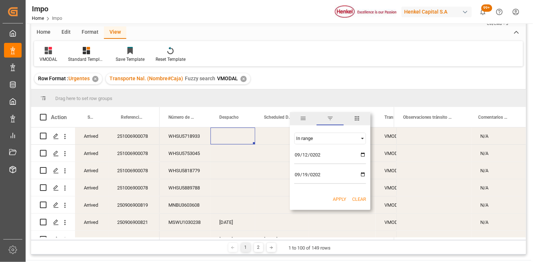
click at [334, 201] on button "Apply" at bounding box center [340, 198] width 14 height 7
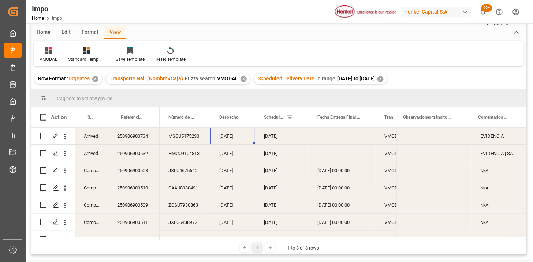
click at [179, 138] on div "MSCU5175230" at bounding box center [185, 135] width 51 height 17
click at [147, 148] on div "250906900632" at bounding box center [133, 153] width 51 height 17
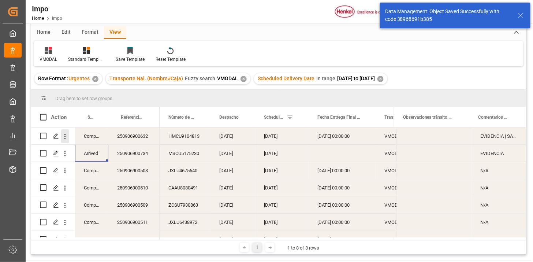
click at [67, 136] on icon "open menu" at bounding box center [65, 136] width 8 height 8
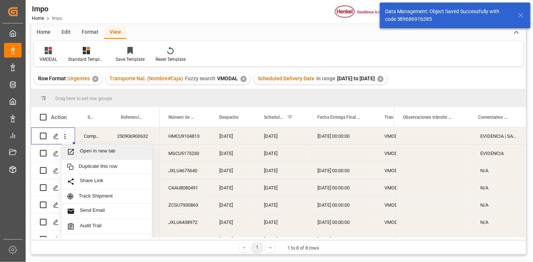
click at [92, 149] on span "Open in new tab" at bounding box center [113, 152] width 67 height 8
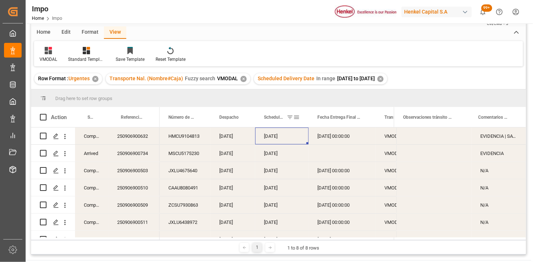
click at [383, 77] on div "✕" at bounding box center [380, 79] width 6 height 6
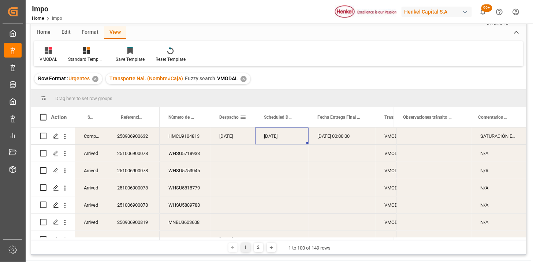
click at [243, 117] on span at bounding box center [243, 117] width 7 height 7
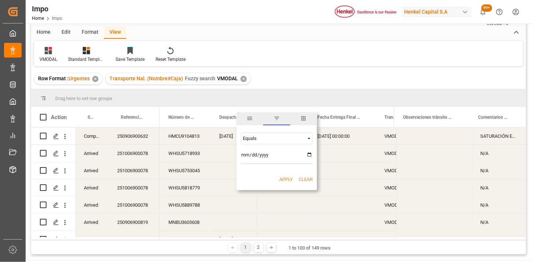
click at [266, 140] on div "Equals" at bounding box center [273, 137] width 61 height 5
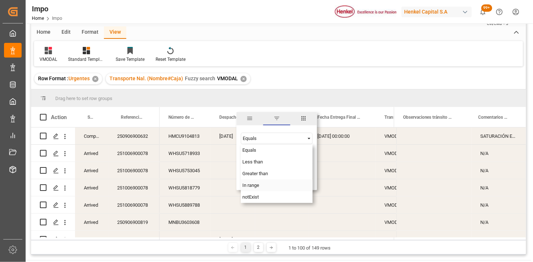
click at [260, 185] on div "In range" at bounding box center [277, 185] width 72 height 12
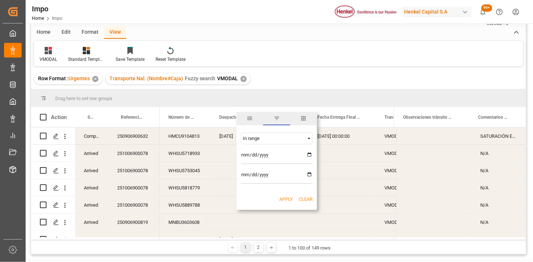
click at [243, 157] on input "date" at bounding box center [277, 156] width 72 height 15
type input "2025-09-19"
click at [244, 175] on input "date" at bounding box center [277, 176] width 72 height 15
type input "2025-09-25"
click at [289, 199] on button "Apply" at bounding box center [286, 198] width 14 height 7
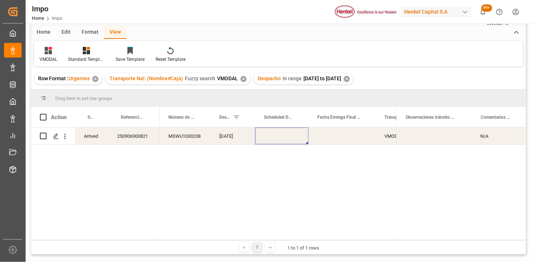
click at [229, 135] on div "20-09-2025" at bounding box center [232, 135] width 45 height 17
click at [199, 116] on span at bounding box center [198, 117] width 7 height 7
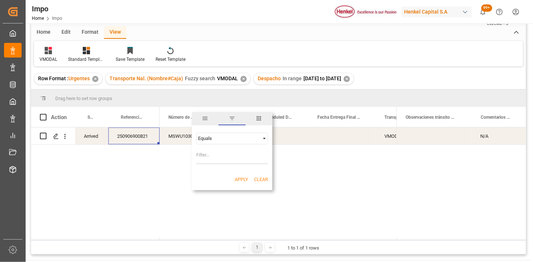
click at [258, 121] on span "columns" at bounding box center [258, 118] width 27 height 13
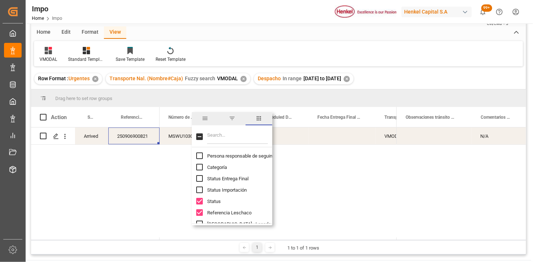
click at [244, 136] on input "Filter Columns Input" at bounding box center [237, 136] width 61 height 15
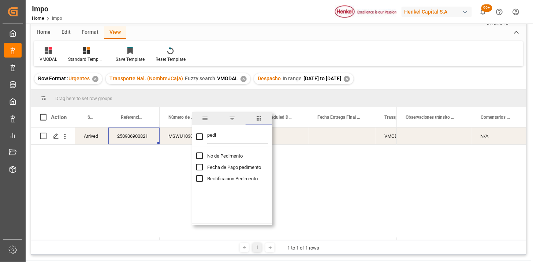
type input "pedi"
click at [230, 154] on span "No de Pedimento" at bounding box center [224, 155] width 35 height 5
checkbox input "false"
checkbox input "true"
click at [155, 191] on div "Arrived 250906900821 MSWU1030238 20-09-2025 VMODAL / ROFE 25 16 3108 5004101 N/A" at bounding box center [278, 182] width 495 height 110
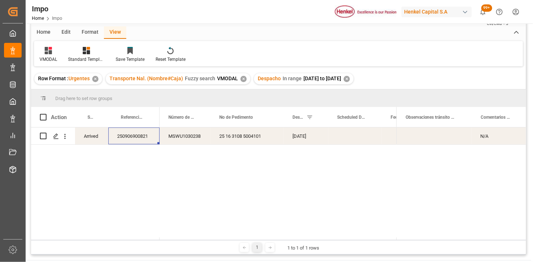
click at [237, 142] on div "25 16 3108 5004101" at bounding box center [246, 135] width 73 height 17
click at [350, 79] on div "✕" at bounding box center [347, 79] width 6 height 6
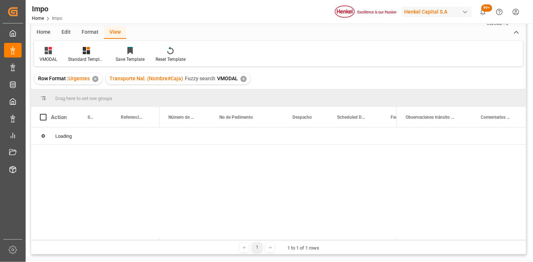
click at [243, 79] on div "✕" at bounding box center [243, 79] width 6 height 6
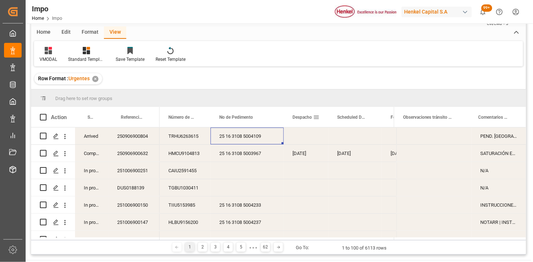
click at [318, 117] on span at bounding box center [316, 117] width 7 height 7
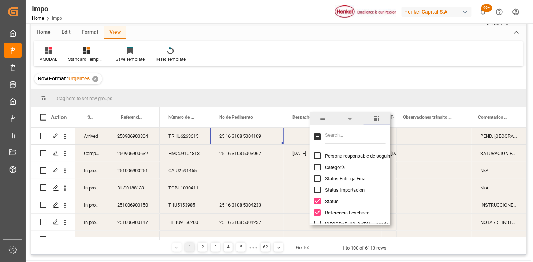
click at [350, 120] on span "filter" at bounding box center [349, 118] width 7 height 7
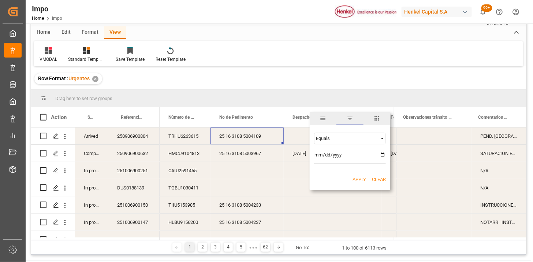
click at [386, 135] on div "Equals AND OR Equals" at bounding box center [350, 148] width 80 height 43
click at [381, 136] on span "Filtering operator" at bounding box center [382, 138] width 7 height 7
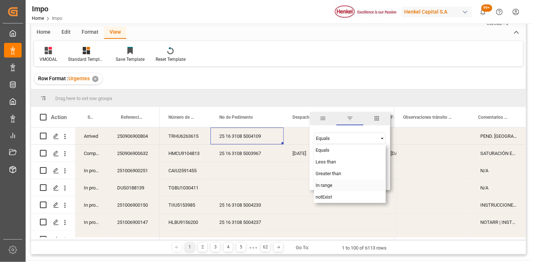
drag, startPoint x: 331, startPoint y: 185, endPoint x: 335, endPoint y: 180, distance: 6.2
click at [330, 185] on span "In range" at bounding box center [323, 184] width 17 height 5
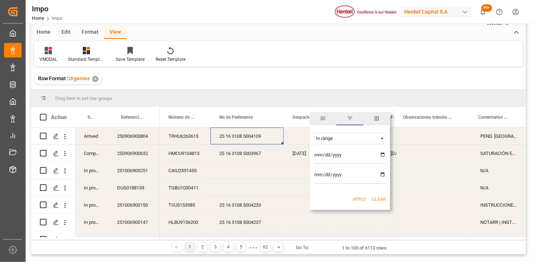
click at [384, 155] on input "date" at bounding box center [350, 156] width 72 height 15
type input "2025-09-19"
click at [383, 173] on input "date" at bounding box center [350, 176] width 72 height 15
type input "2025-09-26"
click at [357, 198] on button "Apply" at bounding box center [359, 198] width 14 height 7
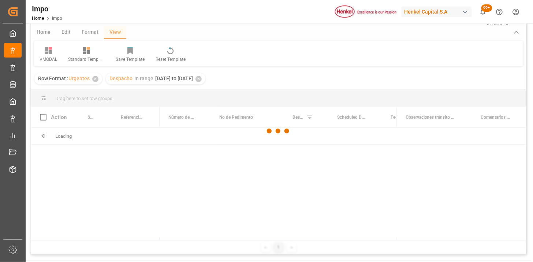
scroll to position [67, 0]
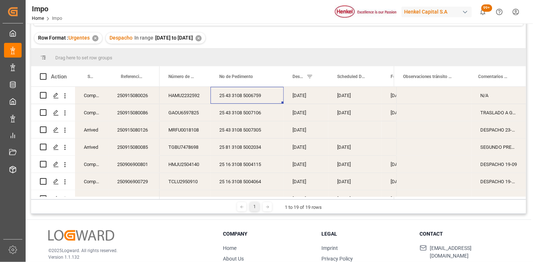
click at [300, 96] on div "19-09-2025" at bounding box center [306, 95] width 45 height 17
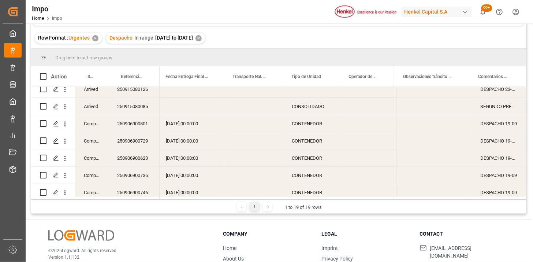
scroll to position [0, 0]
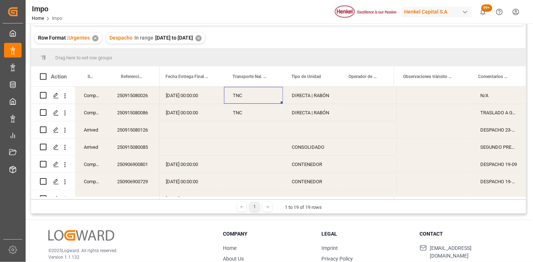
click at [251, 129] on div "Press SPACE to select this row." at bounding box center [253, 129] width 59 height 17
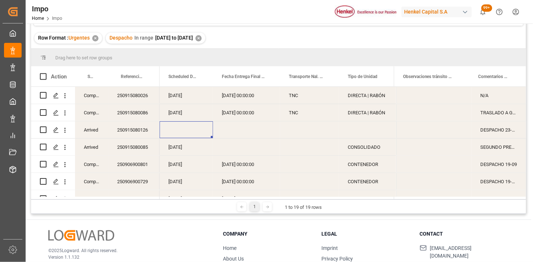
scroll to position [0, 124]
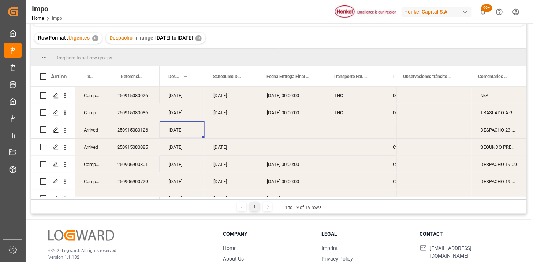
click at [146, 133] on div "250915080126" at bounding box center [133, 129] width 51 height 17
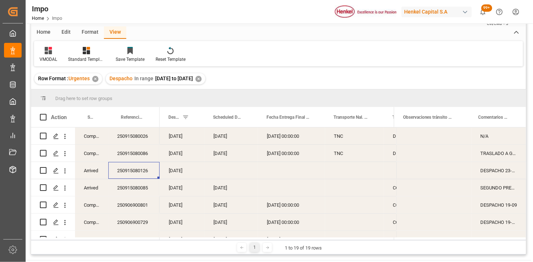
scroll to position [0, 0]
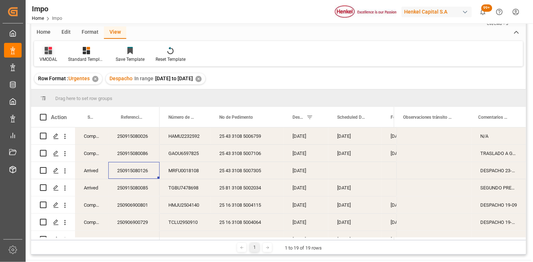
click at [52, 52] on icon at bounding box center [48, 50] width 7 height 7
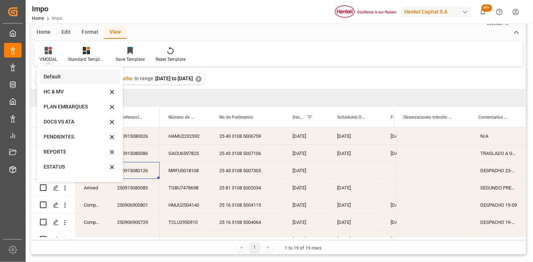
click at [65, 73] on div "Default" at bounding box center [76, 77] width 64 height 8
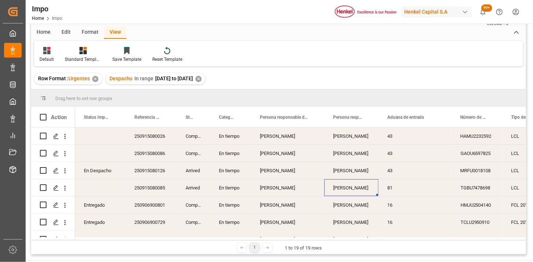
click at [344, 191] on div "Martha Gonzalez" at bounding box center [351, 187] width 54 height 17
click at [365, 117] on span at bounding box center [366, 117] width 7 height 7
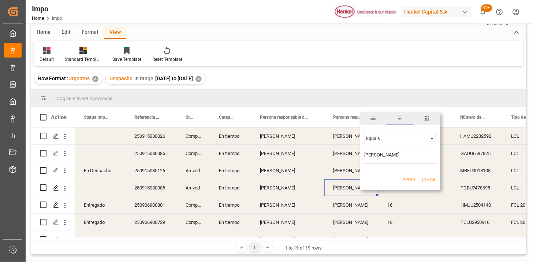
type input "Martha Gonzalez"
click at [407, 177] on button "Apply" at bounding box center [409, 179] width 14 height 7
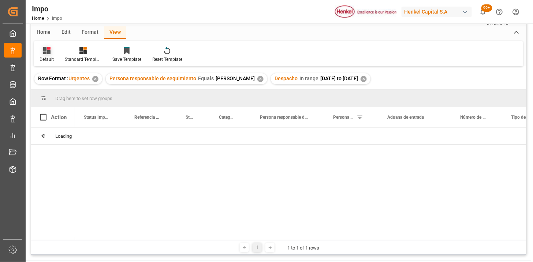
click at [49, 53] on icon at bounding box center [46, 50] width 7 height 7
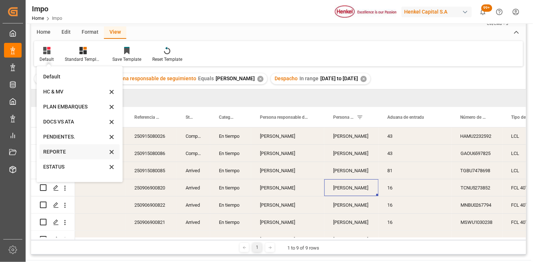
scroll to position [40, 0]
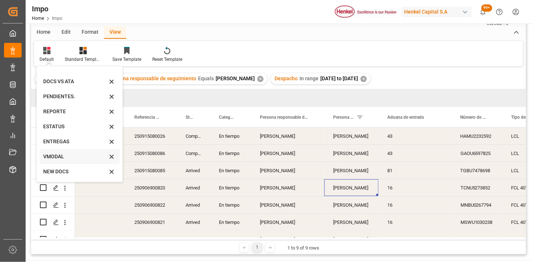
click at [70, 158] on div "VMODAL" at bounding box center [75, 157] width 64 height 8
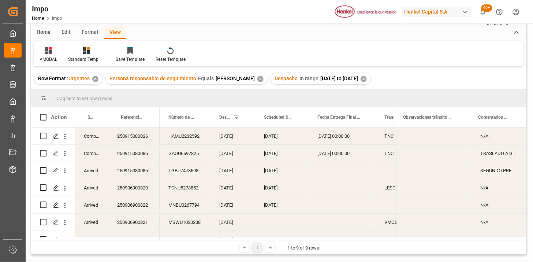
click at [281, 140] on div "22-09-2025" at bounding box center [281, 135] width 53 height 17
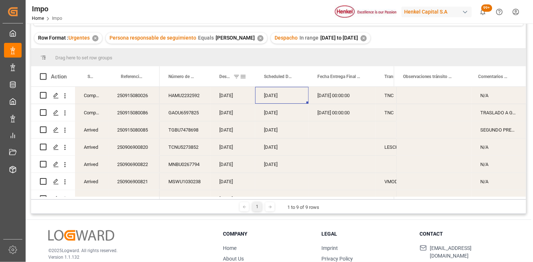
click at [222, 81] on div "Despacho" at bounding box center [229, 76] width 20 height 20
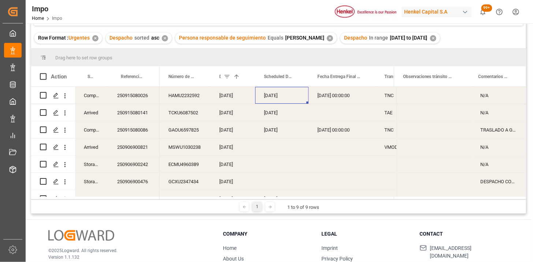
click at [280, 99] on div "22-09-2025" at bounding box center [281, 95] width 53 height 17
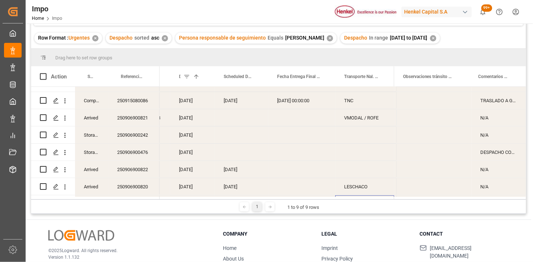
scroll to position [46, 0]
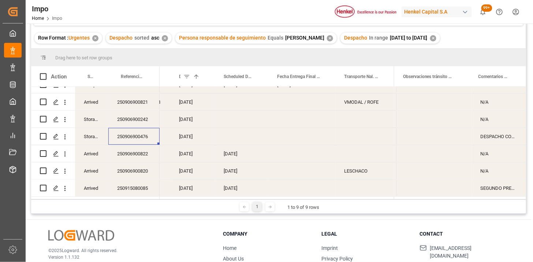
click at [241, 151] on div "24-09-2025" at bounding box center [241, 153] width 53 height 17
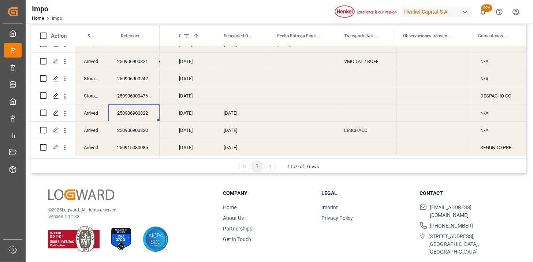
click at [355, 128] on div "LESCHACO" at bounding box center [364, 129] width 59 height 17
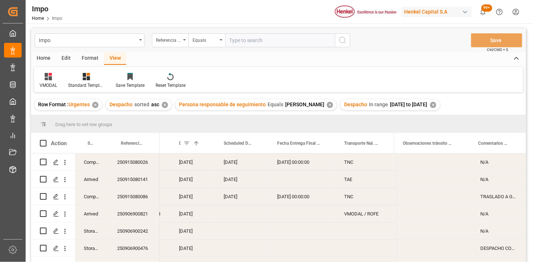
scroll to position [0, 0]
click at [436, 105] on div "✕" at bounding box center [433, 105] width 6 height 6
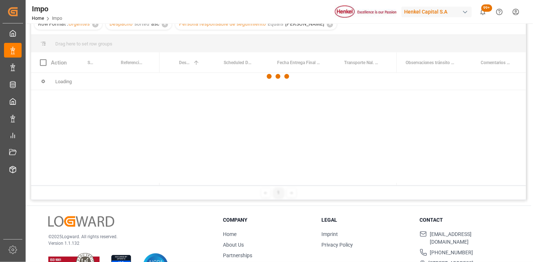
scroll to position [41, 0]
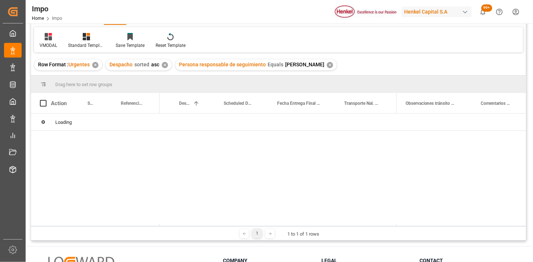
click at [163, 64] on div "✕" at bounding box center [165, 65] width 6 height 6
click at [382, 104] on span at bounding box center [382, 103] width 7 height 7
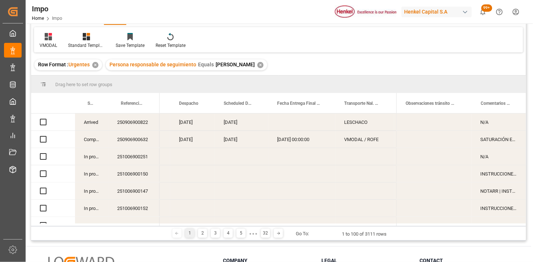
click at [434, 108] on div "Observaciones tránsito última milla" at bounding box center [430, 103] width 51 height 20
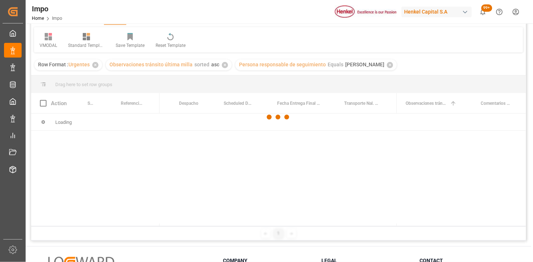
click at [224, 65] on div at bounding box center [278, 116] width 495 height 257
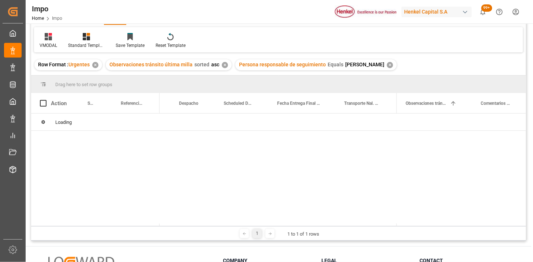
click at [224, 66] on div "✕" at bounding box center [225, 65] width 6 height 6
click at [382, 104] on span at bounding box center [382, 103] width 7 height 7
click at [409, 128] on div "Loading" at bounding box center [278, 121] width 495 height 17
click at [381, 101] on span at bounding box center [382, 103] width 7 height 7
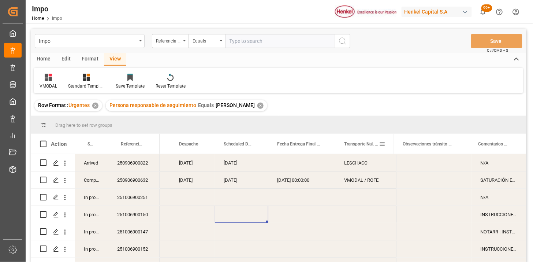
click at [382, 143] on span at bounding box center [382, 143] width 7 height 7
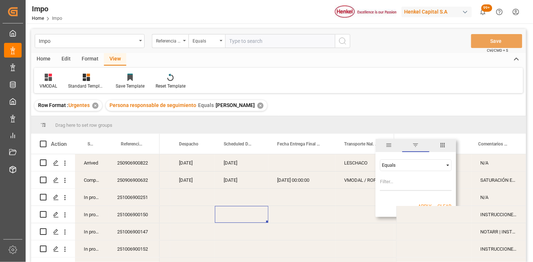
click at [387, 166] on div "Equals" at bounding box center [412, 164] width 61 height 5
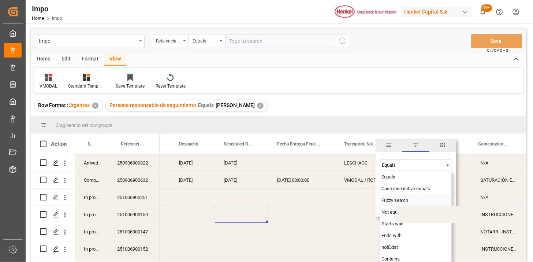
click at [381, 199] on span "Fuzzy search" at bounding box center [394, 199] width 27 height 5
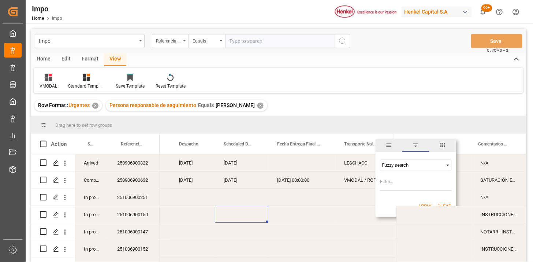
click at [387, 188] on input "Filter Value" at bounding box center [416, 183] width 72 height 15
type input "VMODAL"
click at [421, 203] on button "Apply" at bounding box center [425, 205] width 14 height 7
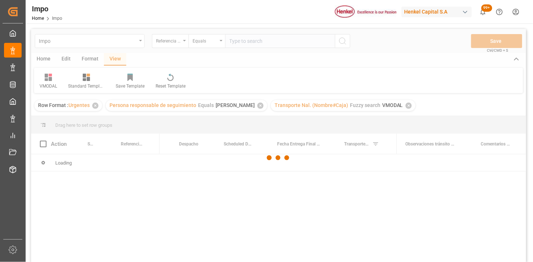
scroll to position [41, 0]
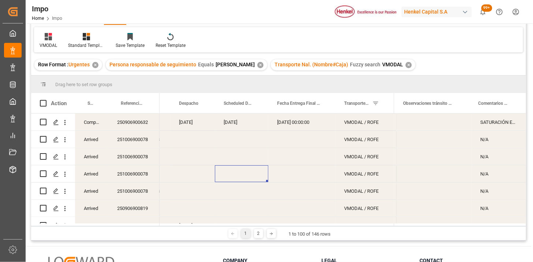
click at [91, 141] on div "Arrived" at bounding box center [91, 139] width 33 height 17
click at [97, 101] on span at bounding box center [96, 103] width 7 height 7
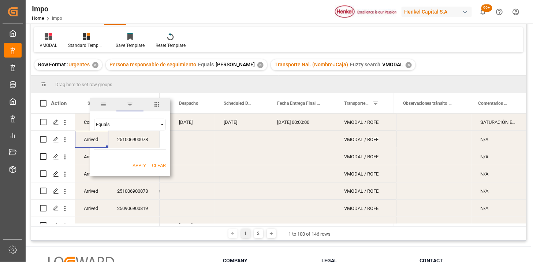
type input "Arrived"
click at [142, 166] on button "Apply" at bounding box center [139, 165] width 14 height 7
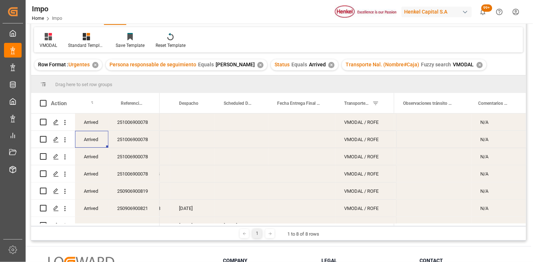
click at [132, 121] on div "251006900078" at bounding box center [133, 121] width 51 height 17
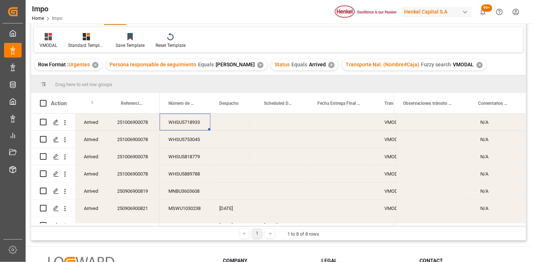
click at [149, 125] on div "251006900078" at bounding box center [133, 121] width 51 height 17
click at [198, 106] on span at bounding box center [198, 103] width 7 height 7
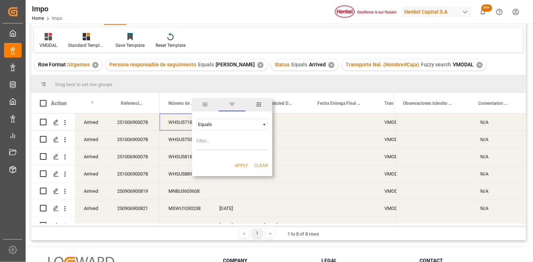
click at [255, 106] on span "columns" at bounding box center [258, 104] width 27 height 13
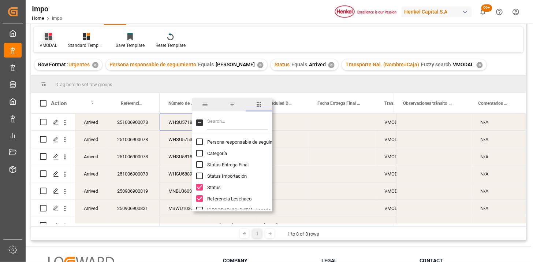
click at [53, 42] on div "VMODAL" at bounding box center [49, 45] width 18 height 7
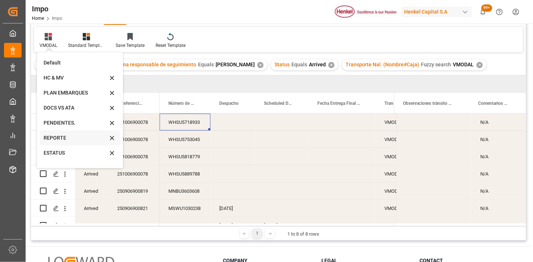
click at [64, 138] on div "REPORTE" at bounding box center [76, 138] width 64 height 8
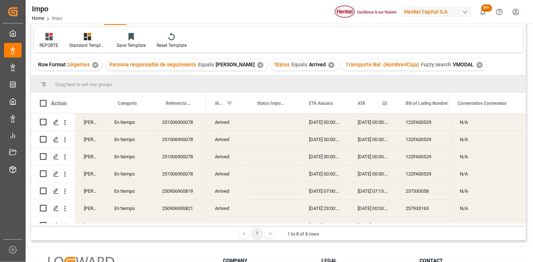
click at [361, 106] on div "ATA" at bounding box center [369, 103] width 24 height 20
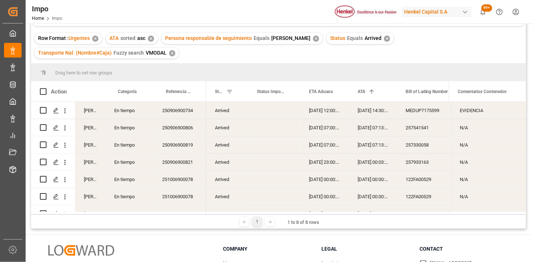
scroll to position [81, 0]
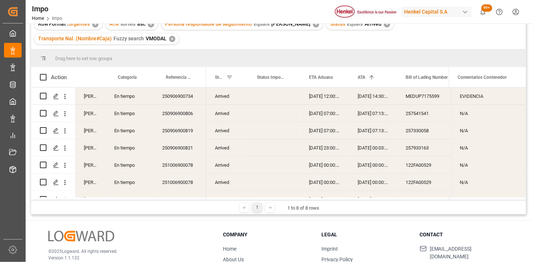
click at [187, 100] on div "250906900734" at bounding box center [179, 95] width 53 height 17
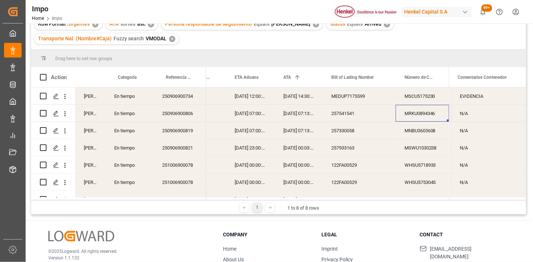
scroll to position [0, 139]
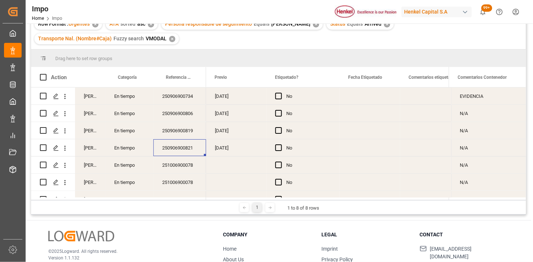
click at [370, 147] on div "Press SPACE to select this row." at bounding box center [370, 147] width 60 height 17
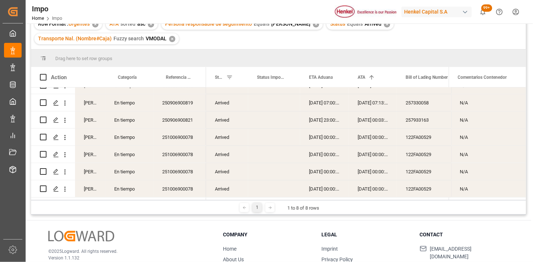
scroll to position [0, 0]
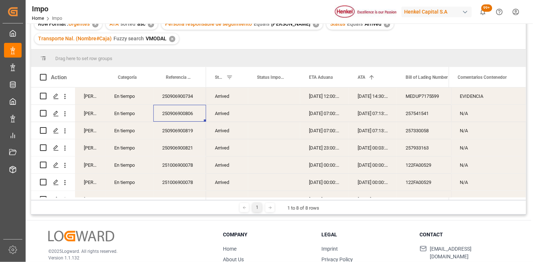
click at [43, 112] on input "Press Space to toggle row selection (unchecked)" at bounding box center [43, 113] width 7 height 7
checkbox input "true"
click at [43, 127] on input "Press Space to toggle row selection (unchecked)" at bounding box center [43, 130] width 7 height 7
checkbox input "true"
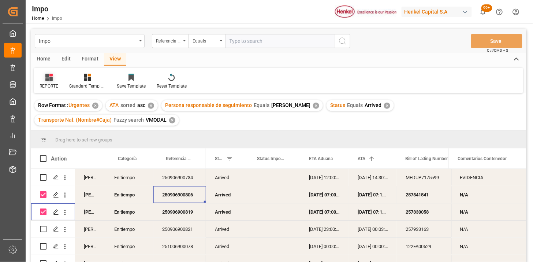
drag, startPoint x: 52, startPoint y: 80, endPoint x: 55, endPoint y: 83, distance: 4.1
click at [53, 80] on div at bounding box center [49, 77] width 19 height 8
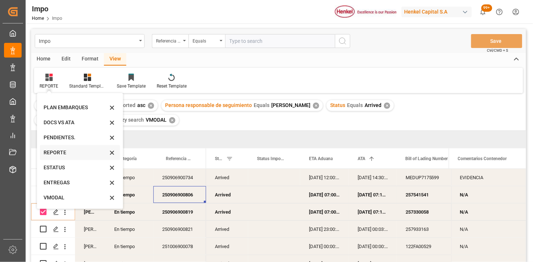
scroll to position [40, 0]
drag, startPoint x: 72, startPoint y: 181, endPoint x: 100, endPoint y: 165, distance: 32.6
click at [72, 181] on div "VMODAL" at bounding box center [76, 183] width 64 height 8
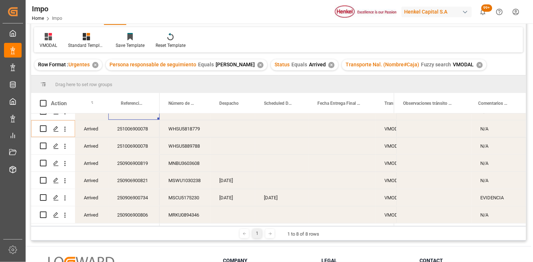
scroll to position [81, 0]
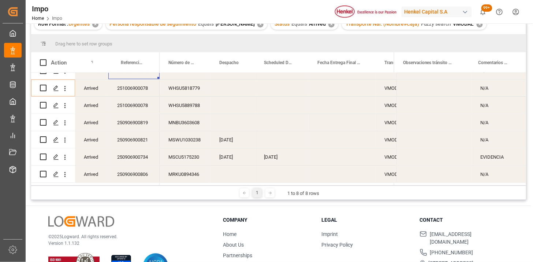
click at [280, 160] on div "19-09-2025" at bounding box center [281, 156] width 53 height 17
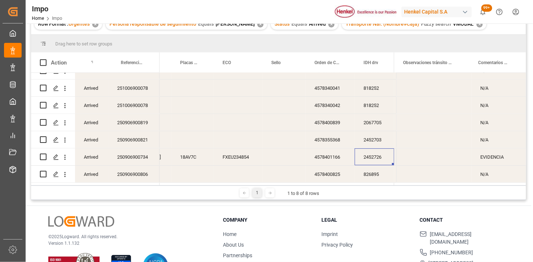
scroll to position [0, 430]
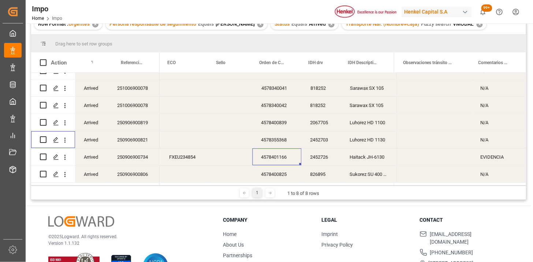
click at [42, 136] on input "Press Space to toggle row selection (unchecked)" at bounding box center [43, 139] width 7 height 7
checkbox input "true"
click at [42, 171] on input "Press Space to toggle row selection (unchecked)" at bounding box center [43, 173] width 7 height 7
checkbox input "true"
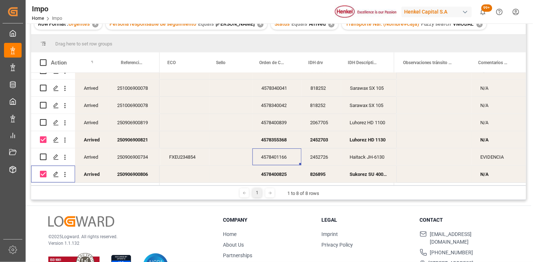
click at [45, 119] on input "Press Space to toggle row selection (unchecked)" at bounding box center [43, 122] width 7 height 7
checkbox input "true"
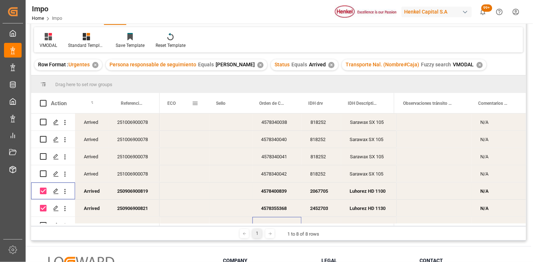
click at [195, 105] on span at bounding box center [195, 103] width 7 height 7
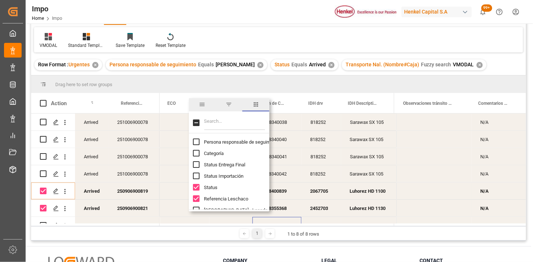
click at [213, 117] on input "Filter Columns Input" at bounding box center [234, 122] width 61 height 15
type input "tran"
click at [225, 154] on span "Transporte Nal. (Nombre#Caja)" at bounding box center [236, 152] width 65 height 5
checkbox input "false"
drag, startPoint x: 222, startPoint y: 165, endPoint x: 222, endPoint y: 171, distance: 6.2
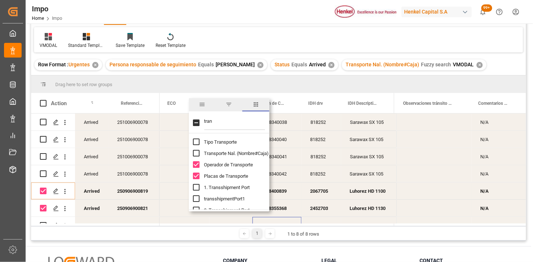
click at [222, 166] on span "Operador de Transporte" at bounding box center [228, 164] width 49 height 5
checkbox input "false"
click at [220, 177] on span "Placas de Transporte" at bounding box center [226, 175] width 44 height 5
checkbox input "false"
click at [220, 125] on input "tran" at bounding box center [234, 122] width 61 height 15
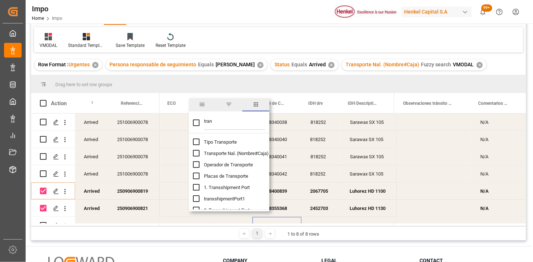
click at [220, 125] on input "tran" at bounding box center [234, 122] width 61 height 15
type input "obser"
checkbox input "true"
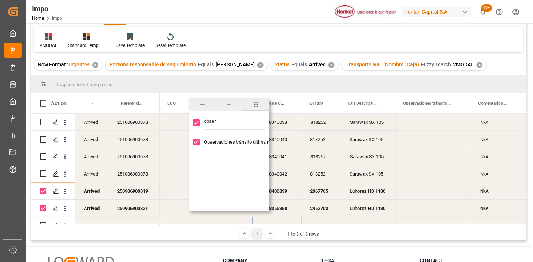
type input "obser"
click at [224, 141] on span "Observaciones tránsito última milla" at bounding box center [240, 141] width 73 height 5
checkbox input "false"
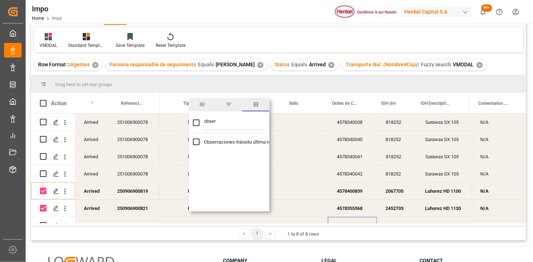
click at [228, 123] on input "obser" at bounding box center [234, 122] width 61 height 15
type input "come"
checkbox input "false"
type input "come"
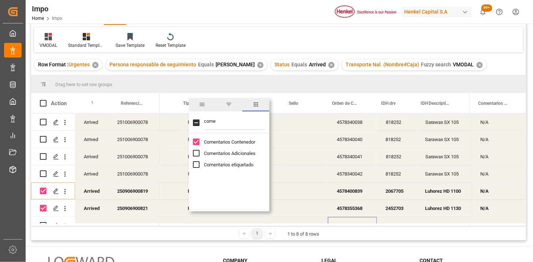
click at [223, 139] on span "Comentarios Contenedor" at bounding box center [229, 141] width 51 height 5
checkbox input "false"
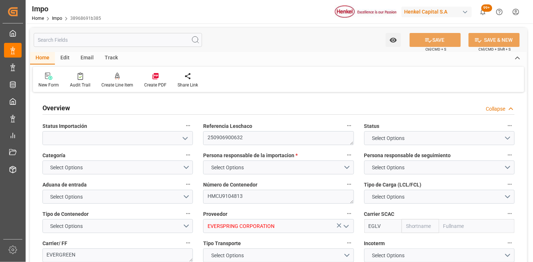
type textarea "250906900632"
type textarea "HMCU9104813"
type input "EVERSPRING CORPORATION"
type input "EGLV"
type textarea "EVERGREEN"
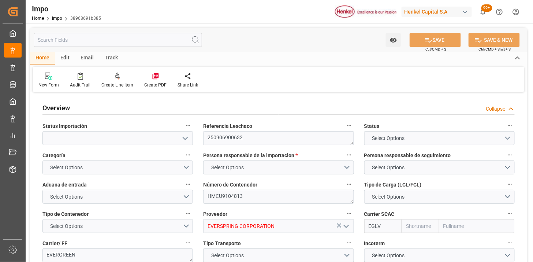
type textarea "EVIDENCIA | SATURACIÓN EN TERMINAL PARA PROGRAMAR PREVIO"
type input "AA"
type textarea "AA"
type input "Evergreen"
type input "Evergreen Marine Corp."
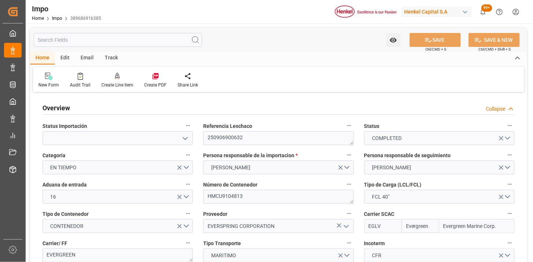
type input "4"
type input "55"
type input "38"
type input "01-09-2025"
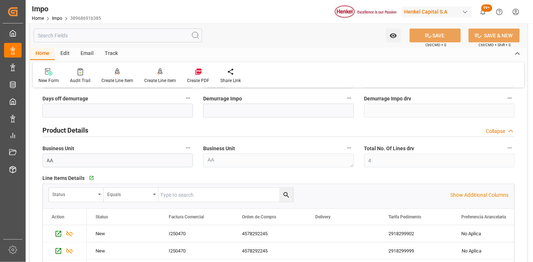
scroll to position [122, 0]
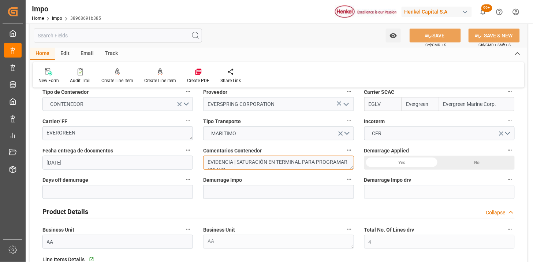
drag, startPoint x: 238, startPoint y: 160, endPoint x: 202, endPoint y: 157, distance: 36.3
click at [202, 157] on div "Comentarios Contenedor EVIDENCIA | SATURACIÓN EN TERMINAL PARA PROGRAMAR PREVIO" at bounding box center [278, 157] width 161 height 29
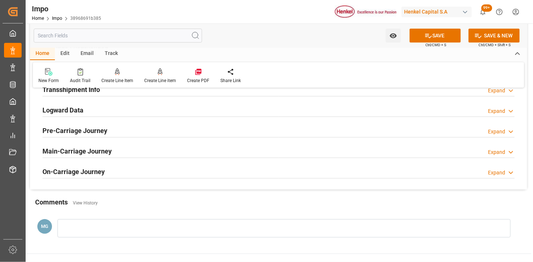
scroll to position [732, 0]
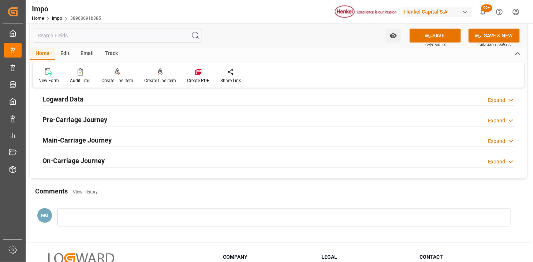
type textarea "SATURACIÓN EN TERMINAL PARA PROGRAMAR PREVIO"
click at [98, 102] on div "Logward Data Expand" at bounding box center [278, 98] width 472 height 14
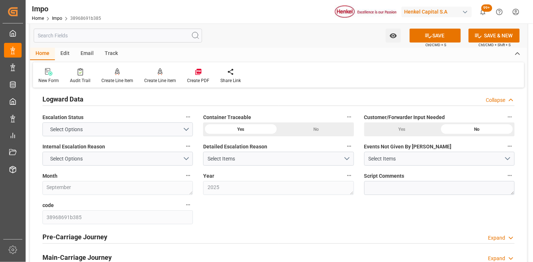
drag, startPoint x: 123, startPoint y: 101, endPoint x: 177, endPoint y: 144, distance: 69.5
click at [123, 101] on div "Logward Data Collapse" at bounding box center [278, 98] width 472 height 14
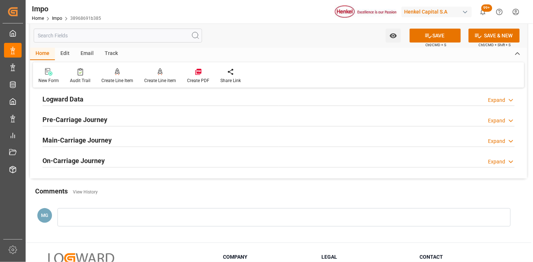
scroll to position [691, 0]
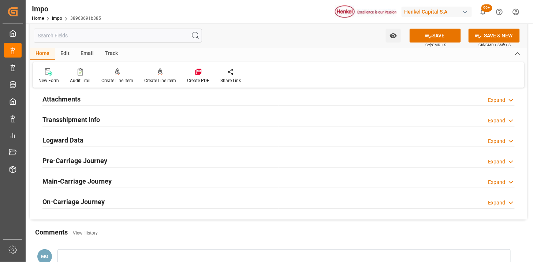
click at [118, 102] on div "Attachments Expand" at bounding box center [278, 98] width 472 height 14
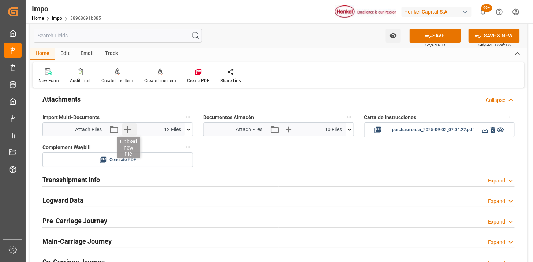
click at [128, 129] on icon "button" at bounding box center [127, 129] width 7 height 7
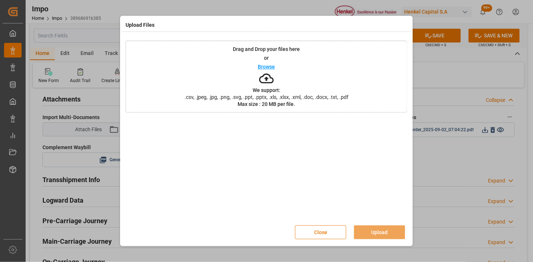
click at [317, 237] on button "Close" at bounding box center [320, 232] width 51 height 14
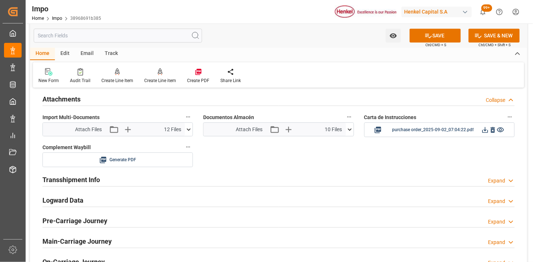
click at [349, 130] on icon at bounding box center [350, 129] width 8 height 8
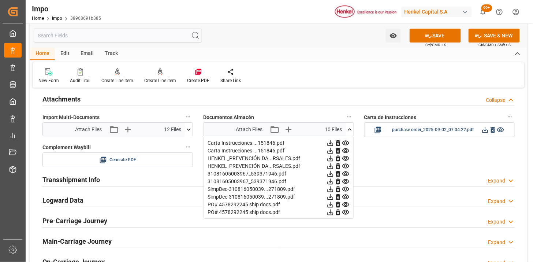
click at [337, 143] on icon at bounding box center [338, 143] width 8 height 8
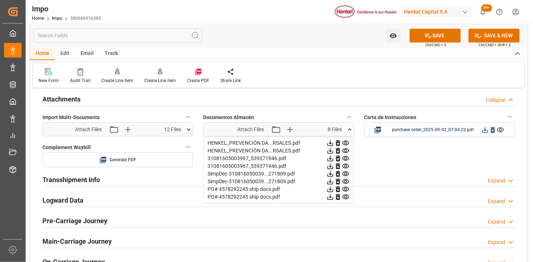
click at [337, 143] on icon at bounding box center [338, 143] width 8 height 8
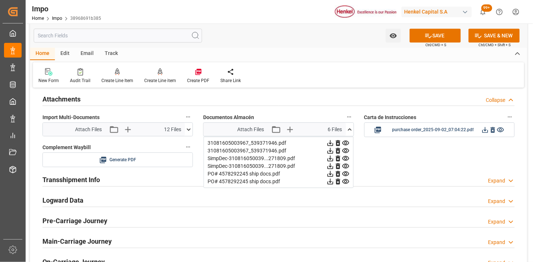
click at [337, 143] on icon at bounding box center [338, 143] width 8 height 8
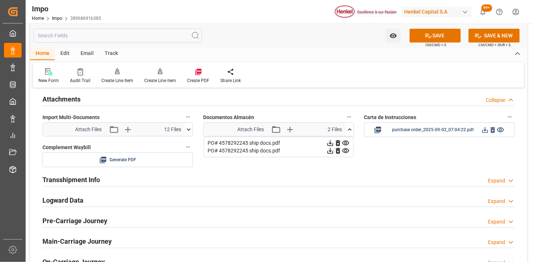
click at [337, 143] on icon at bounding box center [337, 143] width 4 height 6
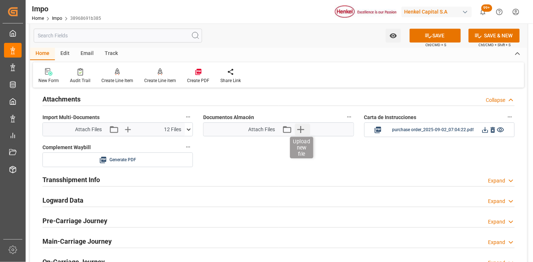
click at [297, 131] on icon "button" at bounding box center [301, 129] width 12 height 12
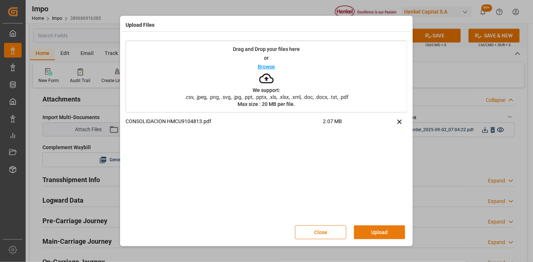
click at [386, 235] on button "Upload" at bounding box center [379, 232] width 51 height 14
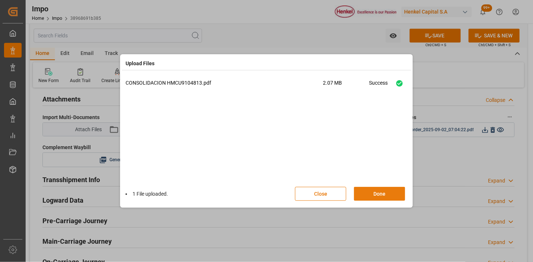
click at [382, 198] on button "Done" at bounding box center [379, 194] width 51 height 14
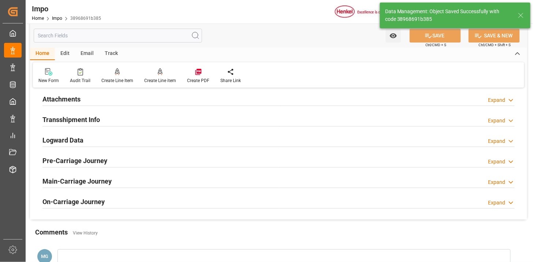
drag, startPoint x: 94, startPoint y: 54, endPoint x: 94, endPoint y: 61, distance: 7.3
click at [94, 54] on div "Email" at bounding box center [87, 54] width 24 height 12
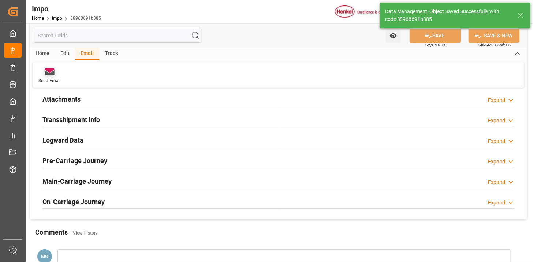
click at [53, 75] on icon at bounding box center [50, 72] width 10 height 5
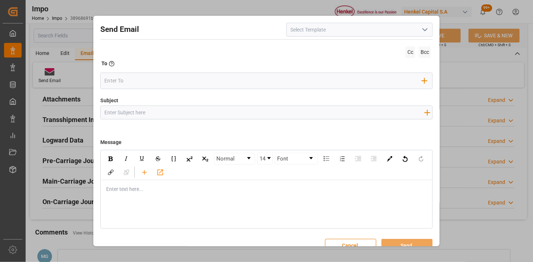
click at [425, 32] on icon "open menu" at bounding box center [424, 29] width 9 height 9
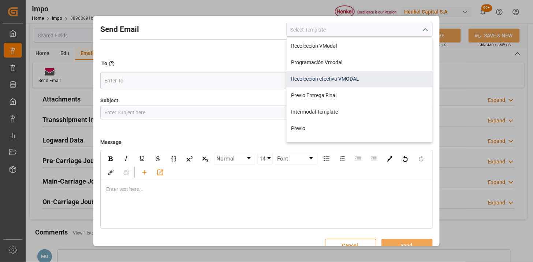
click at [346, 75] on div "Recolección efectiva VMODAL" at bounding box center [359, 79] width 146 height 16
type input "Recolección efectiva VMODAL"
type input "RECOLECCIÓN EFECTIVA || OC {{customerpoDerived}} || REF {{freightForwarderRefer…"
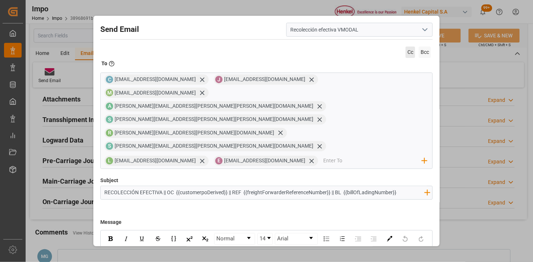
click at [408, 52] on span "Cc" at bounding box center [410, 51] width 10 height 11
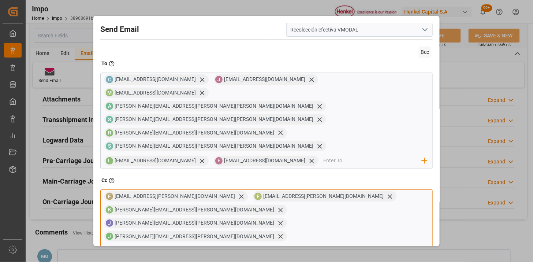
click at [316, 245] on input "email" at bounding box center [357, 250] width 130 height 11
type input "carlos."
drag, startPoint x: 111, startPoint y: 192, endPoint x: 115, endPoint y: 190, distance: 3.9
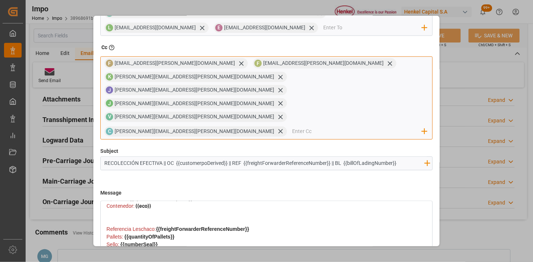
scroll to position [198, 0]
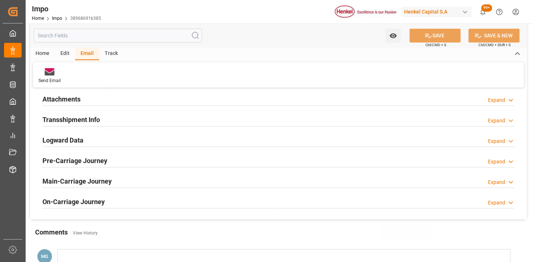
scroll to position [50, 0]
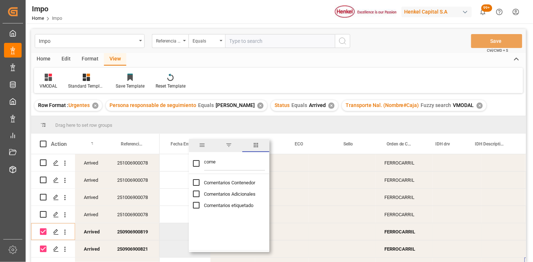
scroll to position [0, 145]
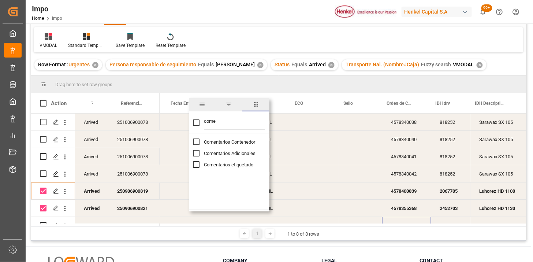
click at [229, 123] on input "come" at bounding box center [234, 122] width 61 height 15
type input "placas"
click at [226, 139] on span "Placas de Transporte" at bounding box center [226, 141] width 44 height 5
checkbox input "true"
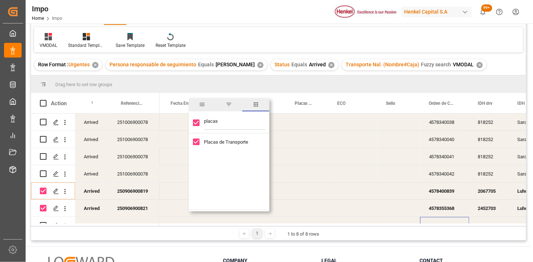
click at [211, 139] on span "Placas de Transporte" at bounding box center [226, 141] width 44 height 5
checkbox input "false"
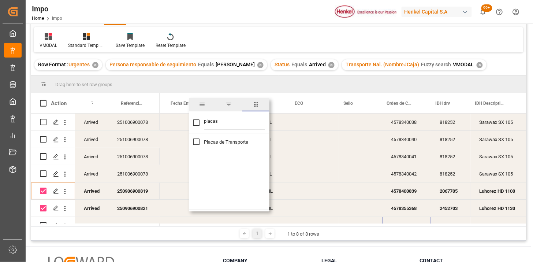
click at [232, 127] on input "placas" at bounding box center [234, 122] width 61 height 15
type input "a"
checkbox input "false"
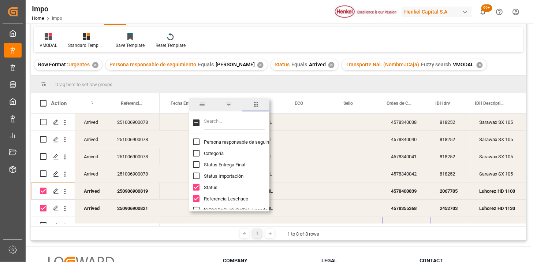
type input "a"
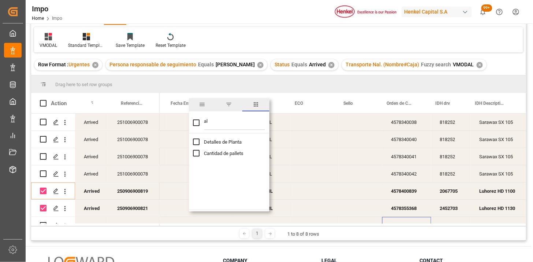
type input "a"
type input "pa"
checkbox input "false"
type input "pall"
click at [225, 142] on span "Cantidad de pallets" at bounding box center [224, 141] width 40 height 5
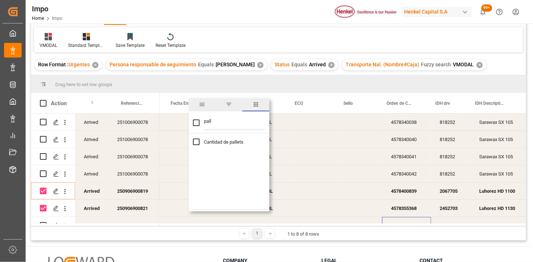
checkbox input "true"
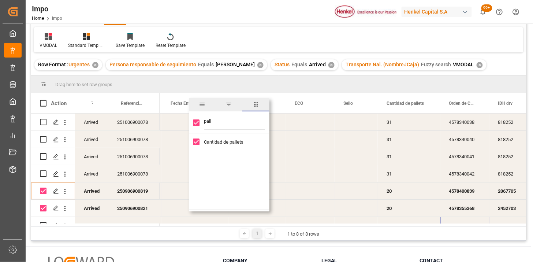
click at [225, 126] on input "pall" at bounding box center [234, 122] width 61 height 15
type input "ec"
checkbox input "false"
type input "eco"
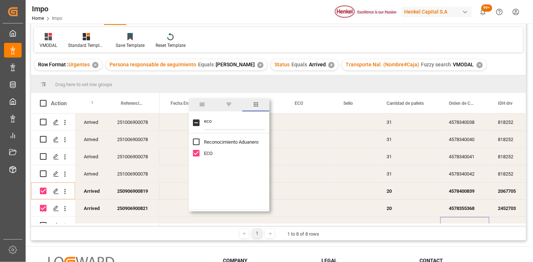
drag, startPoint x: 210, startPoint y: 152, endPoint x: 220, endPoint y: 125, distance: 29.0
click at [210, 153] on span "ECO" at bounding box center [208, 152] width 9 height 5
checkbox input "false"
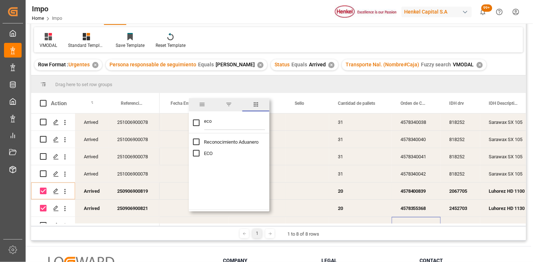
click at [224, 120] on input "eco" at bounding box center [234, 122] width 61 height 15
type input "sello"
checkbox input "true"
type input "sello"
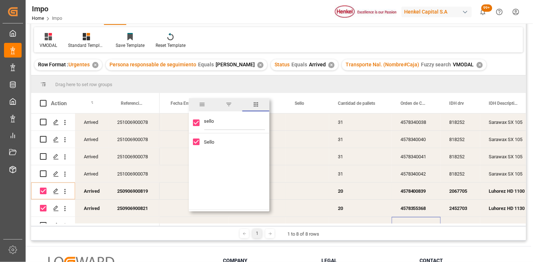
click at [209, 140] on span "Sello" at bounding box center [209, 141] width 10 height 5
checkbox input "false"
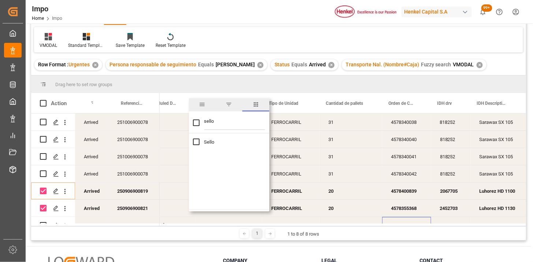
click at [267, 38] on div "VMODAL Standard Templates Save Template Reset Template" at bounding box center [278, 39] width 489 height 25
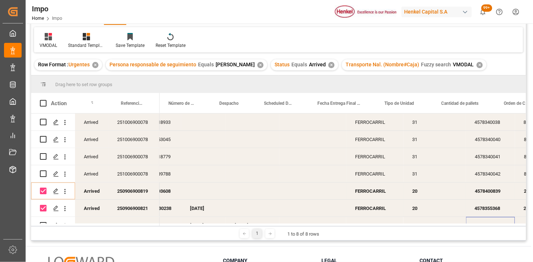
scroll to position [0, 0]
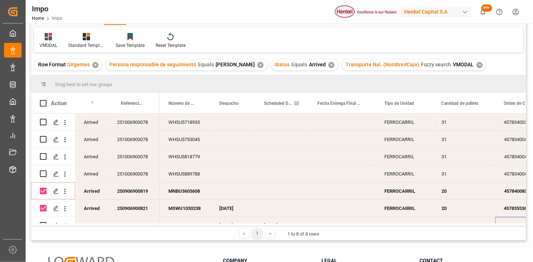
click at [296, 101] on span at bounding box center [296, 103] width 7 height 7
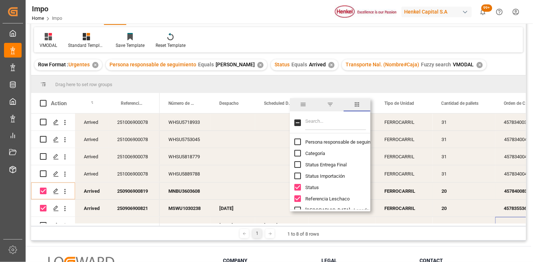
click at [314, 122] on input "Filter Columns Input" at bounding box center [335, 122] width 61 height 15
type input "fec"
click at [318, 176] on span "Fecha Entrega Final en Almacén" at bounding box center [351, 175] width 93 height 5
checkbox input "false"
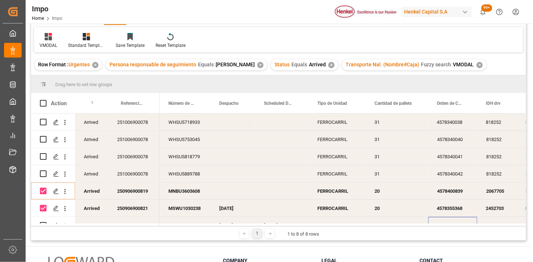
click at [310, 41] on div "VMODAL Standard Templates Save Template Reset Template" at bounding box center [278, 39] width 489 height 25
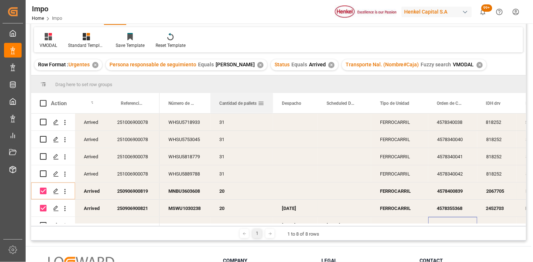
drag, startPoint x: 386, startPoint y: 102, endPoint x: 220, endPoint y: 98, distance: 165.8
click at [220, 98] on div "Cantidad de pallets" at bounding box center [238, 103] width 38 height 20
click at [415, 104] on span at bounding box center [416, 103] width 7 height 7
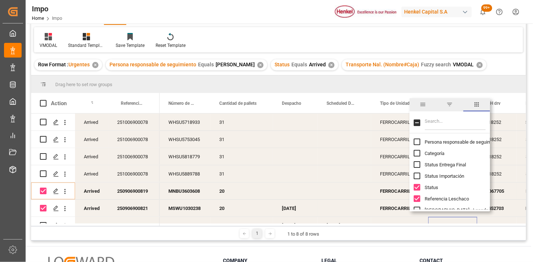
click at [433, 118] on input "Filter Columns Input" at bounding box center [455, 122] width 61 height 15
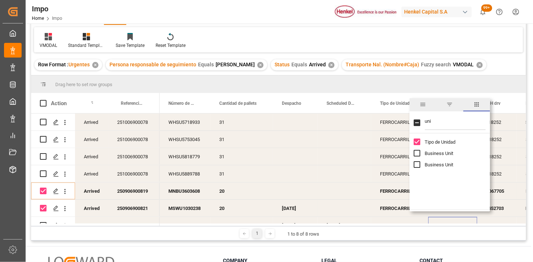
type input "uni"
click at [436, 143] on span "Tipo de Unidad" at bounding box center [440, 141] width 31 height 5
checkbox input "false"
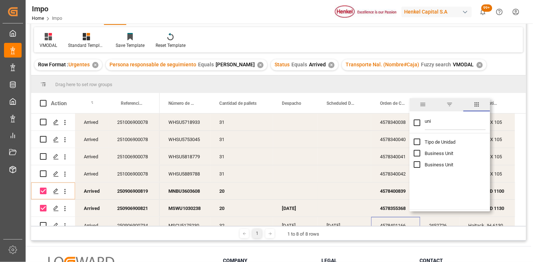
click at [382, 42] on div "VMODAL Standard Templates Save Template Reset Template" at bounding box center [278, 39] width 489 height 25
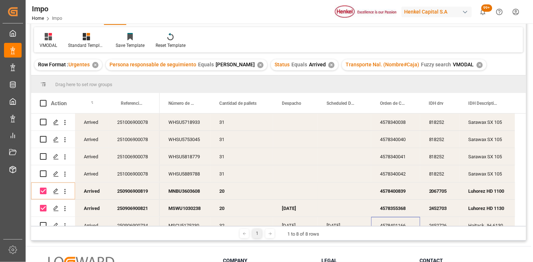
click at [401, 156] on div "4578340041" at bounding box center [395, 156] width 49 height 17
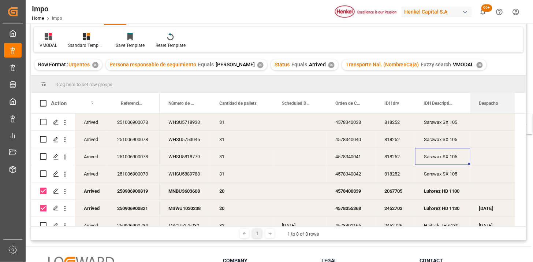
drag, startPoint x: 286, startPoint y: 105, endPoint x: 496, endPoint y: 118, distance: 210.0
click at [496, 118] on div "Action Status Referencia Leschaco Orden de Compra drv" at bounding box center [278, 159] width 495 height 133
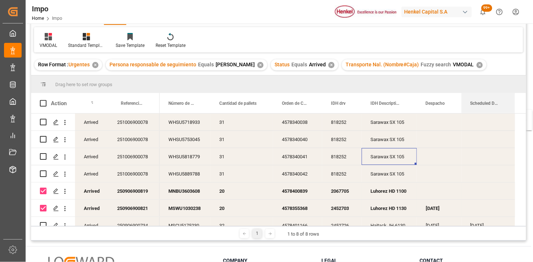
drag, startPoint x: 285, startPoint y: 106, endPoint x: 487, endPoint y: 114, distance: 202.1
click at [487, 114] on div "Action Status Referencia Leschaco Orden de Compra drv" at bounding box center [278, 159] width 495 height 133
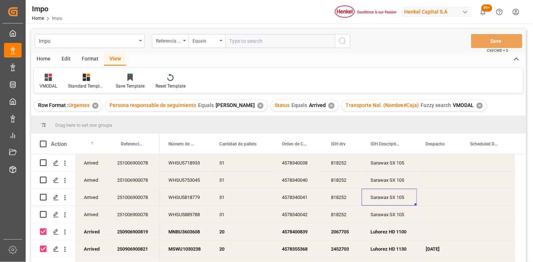
click at [86, 61] on div "Format" at bounding box center [90, 59] width 28 height 12
click at [64, 61] on div "Edit" at bounding box center [66, 59] width 20 height 12
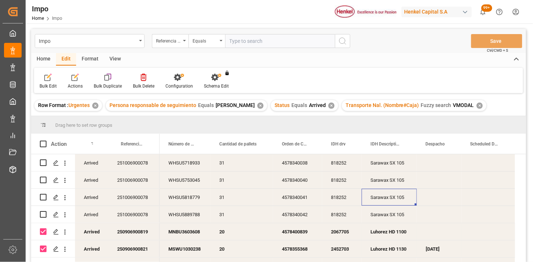
click at [48, 60] on div "Home" at bounding box center [43, 59] width 25 height 12
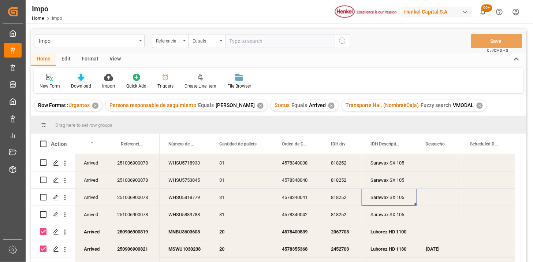
click at [79, 75] on icon at bounding box center [81, 77] width 6 height 7
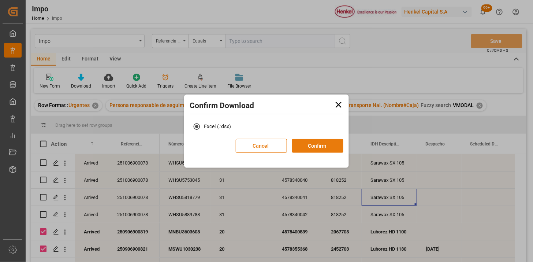
click at [317, 145] on button "Confirm" at bounding box center [317, 146] width 51 height 14
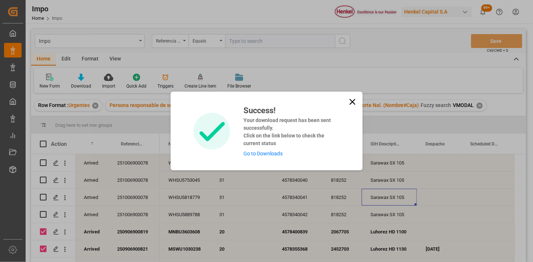
click at [350, 103] on icon at bounding box center [352, 102] width 6 height 6
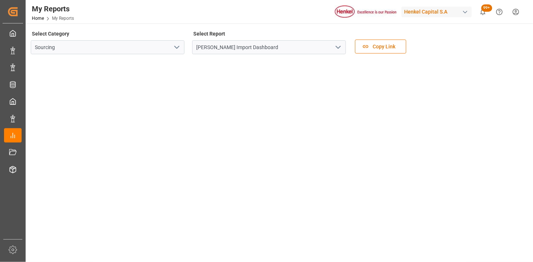
click at [515, 14] on html "Created by potrace 1.15, written by [PERSON_NAME] [DATE]-[DATE] Created by potr…" at bounding box center [266, 131] width 533 height 262
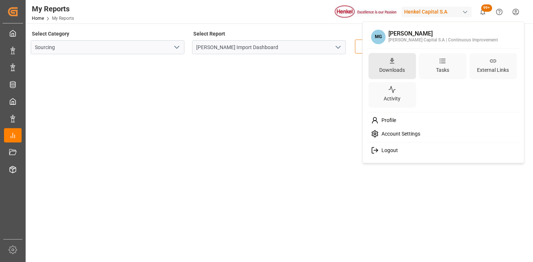
click at [397, 68] on div "Downloads" at bounding box center [392, 69] width 29 height 11
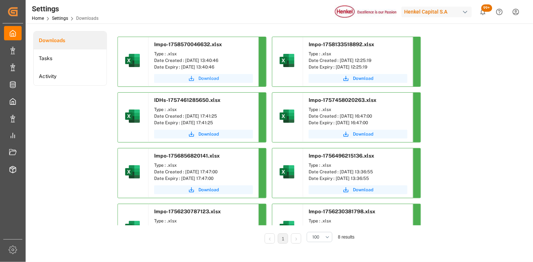
click at [193, 78] on icon "submit" at bounding box center [191, 78] width 7 height 7
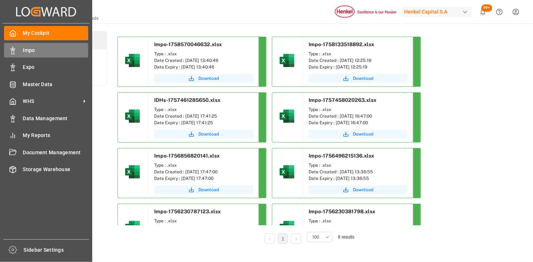
click at [36, 54] on div "Impo Impo" at bounding box center [46, 50] width 84 height 14
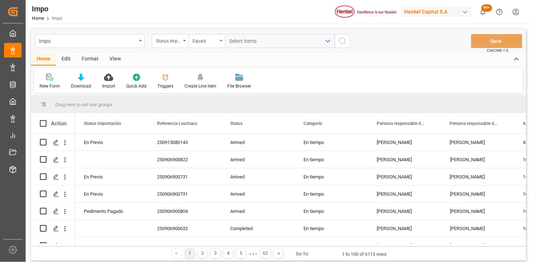
drag, startPoint x: 67, startPoint y: 53, endPoint x: 67, endPoint y: 56, distance: 3.7
click at [66, 53] on div "Edit" at bounding box center [66, 59] width 20 height 12
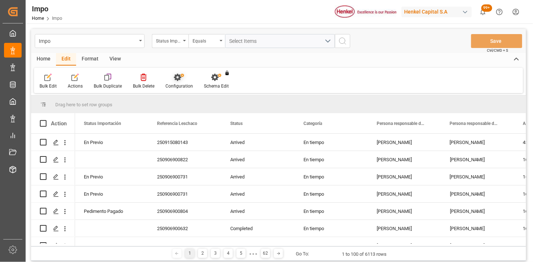
click at [175, 80] on icon at bounding box center [179, 77] width 10 height 7
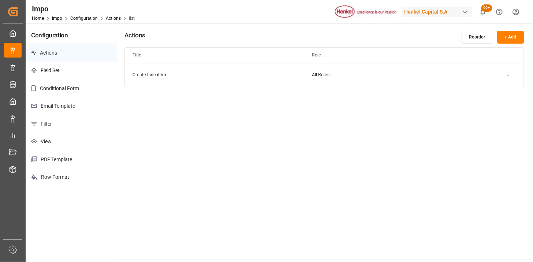
click at [81, 107] on p "Email Template" at bounding box center [71, 106] width 91 height 18
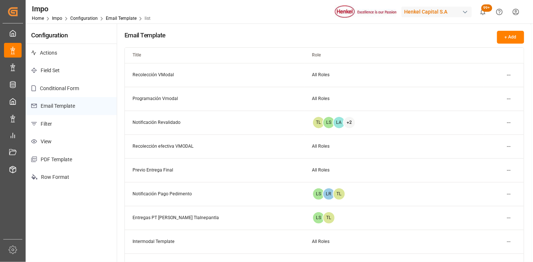
click at [510, 75] on html "Created by potrace 1.15, written by [PERSON_NAME] [DATE]-[DATE] Created by potr…" at bounding box center [266, 131] width 533 height 262
click at [493, 89] on div "Edit" at bounding box center [496, 89] width 38 height 10
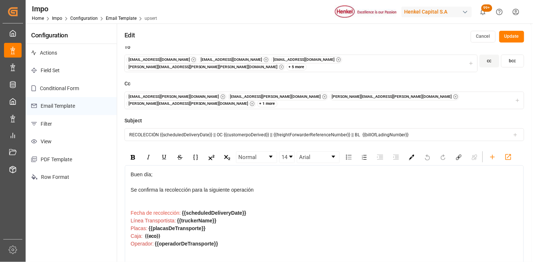
scroll to position [56, 0]
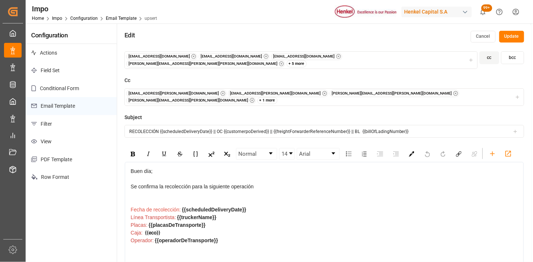
click at [278, 97] on div "+ 1 more" at bounding box center [267, 100] width 20 height 7
click at [485, 60] on button "cc" at bounding box center [489, 57] width 20 height 13
click at [520, 90] on div "[EMAIL_ADDRESS][PERSON_NAME][DOMAIN_NAME] [DOMAIN_NAME][EMAIL_ADDRESS][PERSON_N…" at bounding box center [324, 97] width 396 height 14
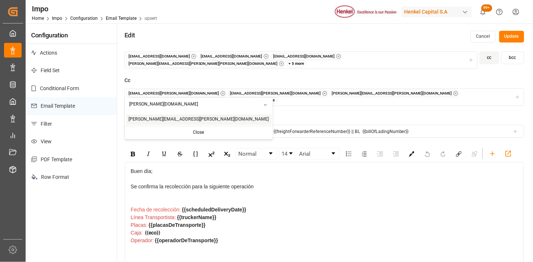
type input "[PERSON_NAME][DOMAIN_NAME]"
click at [169, 120] on span "[PERSON_NAME][EMAIL_ADDRESS][PERSON_NAME][DOMAIN_NAME]" at bounding box center [199, 119] width 140 height 7
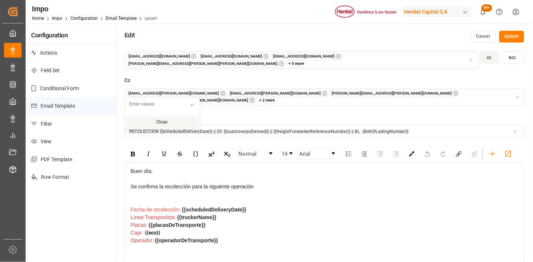
click at [166, 120] on div "Close" at bounding box center [162, 122] width 72 height 10
click at [255, 98] on icon "button" at bounding box center [252, 100] width 5 height 5
click at [278, 97] on div "+ 1 more" at bounding box center [267, 100] width 20 height 7
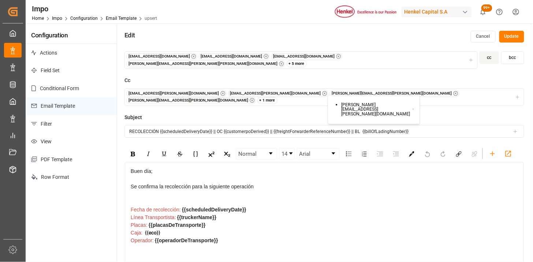
click at [447, 88] on button "[EMAIL_ADDRESS][PERSON_NAME][DOMAIN_NAME] [DOMAIN_NAME][EMAIL_ADDRESS][PERSON_N…" at bounding box center [324, 97] width 400 height 18
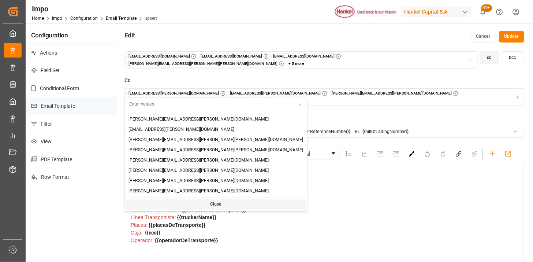
click at [402, 43] on div "Edit Cancel Update" at bounding box center [324, 34] width 414 height 23
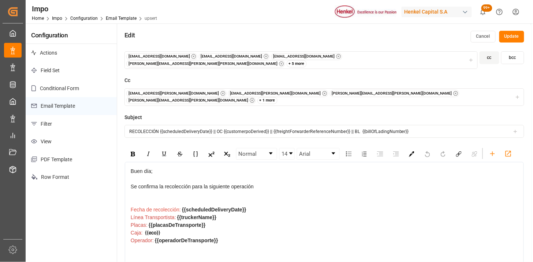
click at [278, 97] on div "+ 1 more" at bounding box center [267, 100] width 20 height 7
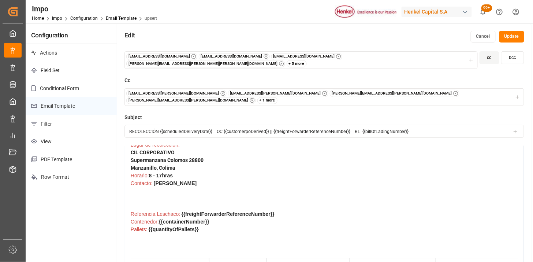
scroll to position [0, 0]
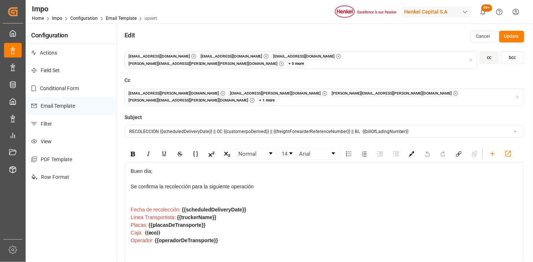
click at [518, 41] on button "Update" at bounding box center [511, 37] width 25 height 12
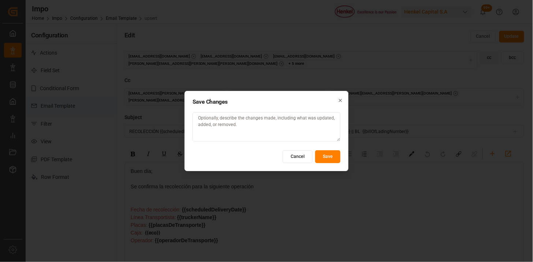
click at [324, 160] on button "Save" at bounding box center [327, 156] width 25 height 13
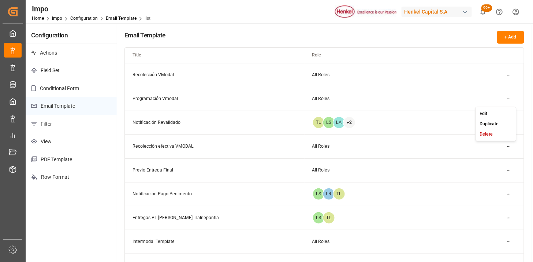
click at [509, 100] on html "Created by potrace 1.15, written by Peter Selinger 2001-2017 Created by potrace…" at bounding box center [266, 131] width 533 height 262
click at [494, 113] on div "Edit" at bounding box center [496, 113] width 38 height 10
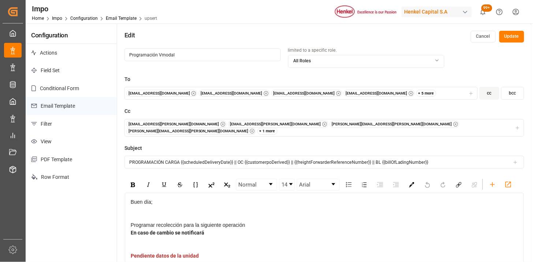
scroll to position [41, 0]
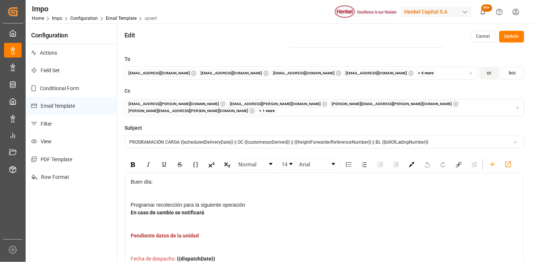
click at [278, 108] on div "+ 1 more" at bounding box center [267, 111] width 20 height 7
click at [255, 108] on icon "button" at bounding box center [252, 110] width 5 height 5
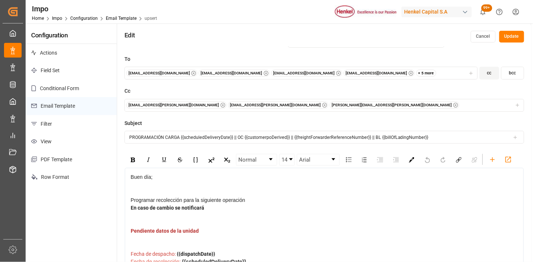
click at [328, 105] on div "foreign.trade1@henkel.com foreign.trade3@henkel.com valeria.lopez@leschaco.com" at bounding box center [324, 104] width 396 height 7
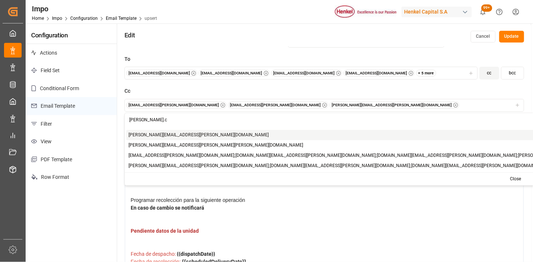
type input "karla.c"
click at [176, 134] on span "karla.chavez@leschaco.com" at bounding box center [199, 135] width 140 height 7
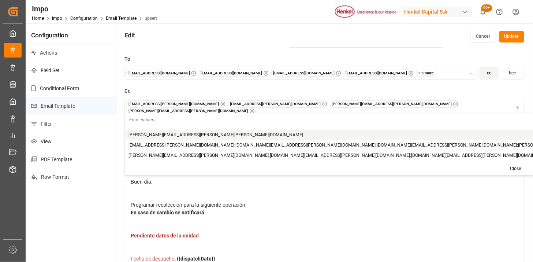
click at [202, 120] on input "text" at bounding box center [511, 119] width 773 height 13
type input "a"
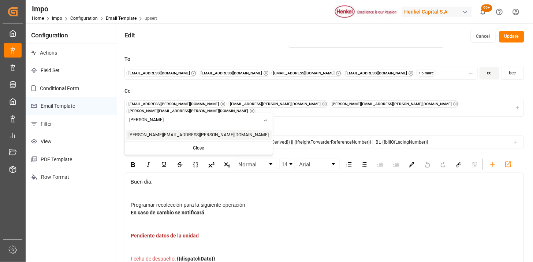
type input "carlos"
click at [168, 134] on span "carlos.villar@leschaco.com" at bounding box center [199, 135] width 140 height 7
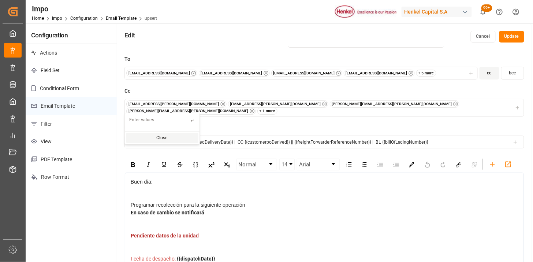
click at [278, 108] on div "+ 1 more" at bounding box center [267, 111] width 20 height 7
click at [509, 38] on button "Update" at bounding box center [511, 37] width 25 height 12
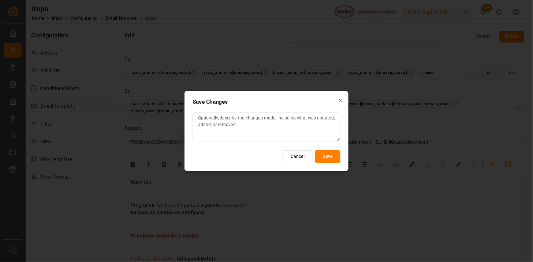
click at [329, 156] on button "Save" at bounding box center [327, 156] width 25 height 13
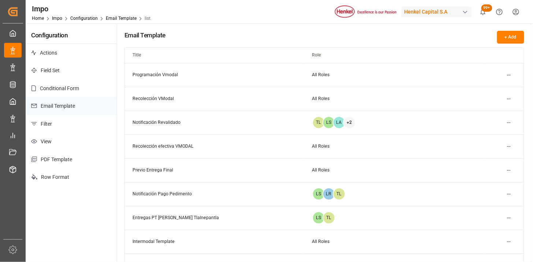
click at [506, 145] on html "Created by potrace 1.15, written by Peter Selinger 2001-2017 Created by potrace…" at bounding box center [266, 131] width 533 height 262
click at [484, 162] on small "Edit" at bounding box center [483, 161] width 8 height 4
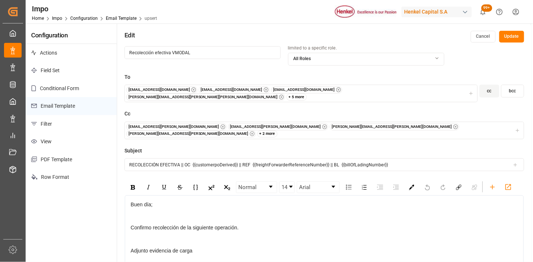
scroll to position [41, 0]
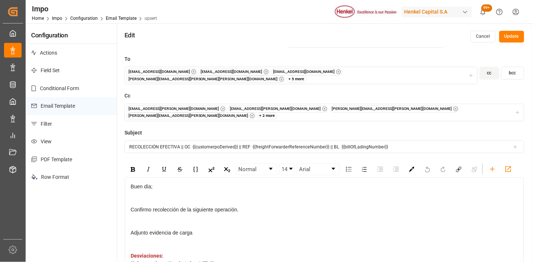
click at [253, 115] on icon "button" at bounding box center [252, 115] width 1 height 1
click at [255, 113] on icon "button" at bounding box center [252, 115] width 5 height 5
click at [400, 108] on div "foreign.trade3@henkel.com foreign.trade1@henkel.com karla.chavez@leschaco.com v…" at bounding box center [324, 112] width 396 height 14
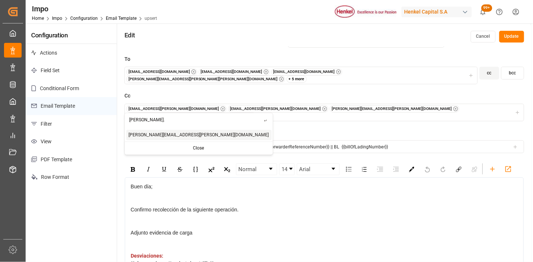
type input "carlos."
click at [139, 135] on span "carlos.villar@leschaco.com" at bounding box center [199, 135] width 140 height 7
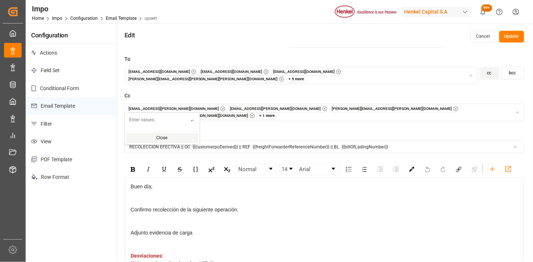
click at [383, 92] on label "Cc" at bounding box center [324, 96] width 400 height 8
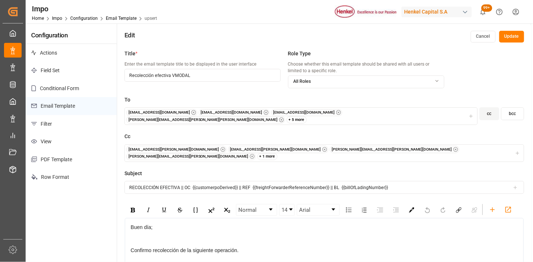
click at [507, 36] on button "Update" at bounding box center [511, 37] width 25 height 12
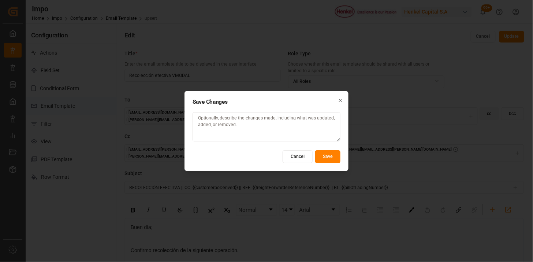
click at [335, 158] on button "Save" at bounding box center [327, 156] width 25 height 13
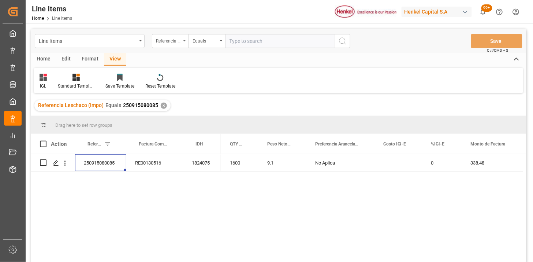
click at [158, 38] on div "Referencia Leschaco (impo)" at bounding box center [168, 40] width 25 height 8
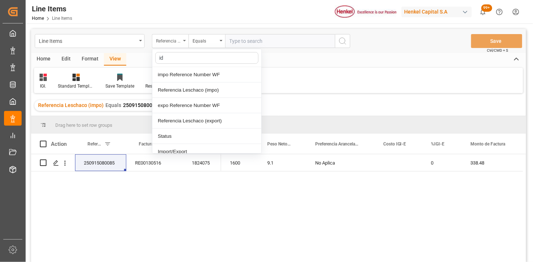
type input "idh"
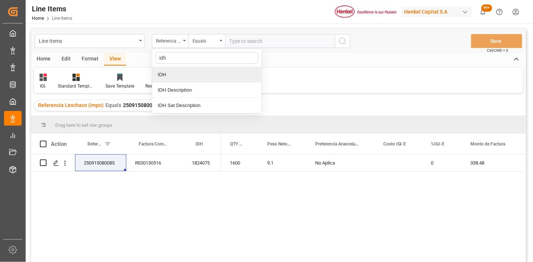
drag, startPoint x: 184, startPoint y: 74, endPoint x: 195, endPoint y: 53, distance: 24.2
click at [184, 74] on div "IDH" at bounding box center [206, 74] width 109 height 15
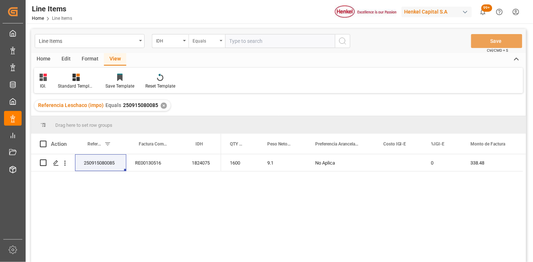
click at [199, 45] on div "Equals" at bounding box center [206, 41] width 37 height 14
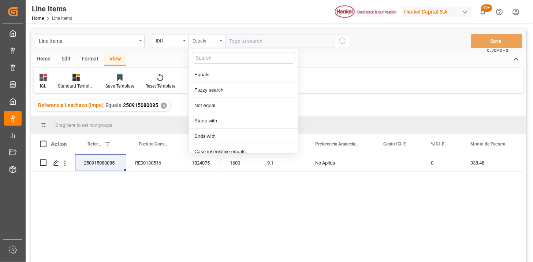
scroll to position [37, 0]
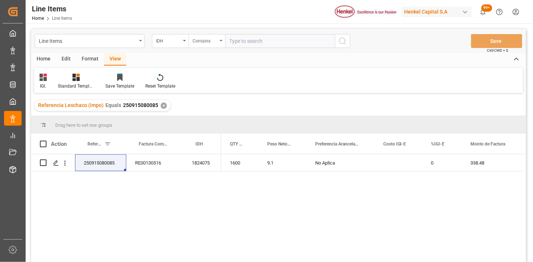
paste input "2858998"
paste input "2858999"
type input "2858998,2858999"
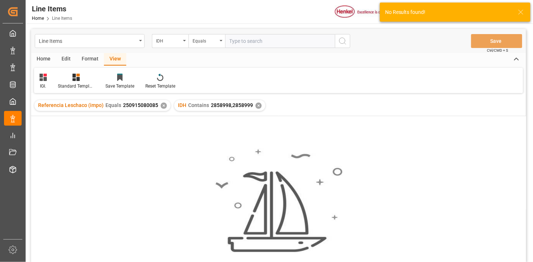
click at [162, 109] on div "Referencia Leschaco (impo) Equals 250915080085 ✕" at bounding box center [102, 105] width 136 height 11
click at [163, 107] on div "✕" at bounding box center [164, 105] width 6 height 6
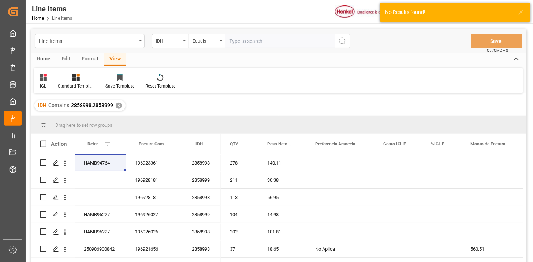
click at [44, 80] on icon at bounding box center [43, 77] width 7 height 7
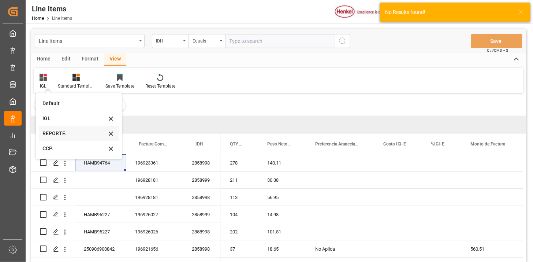
click at [61, 138] on div "REPORTE." at bounding box center [79, 133] width 80 height 15
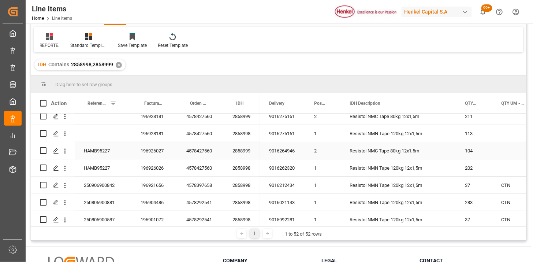
scroll to position [41, 0]
click at [115, 170] on div "250906900842" at bounding box center [103, 167] width 57 height 17
